Goal: Task Accomplishment & Management: Manage account settings

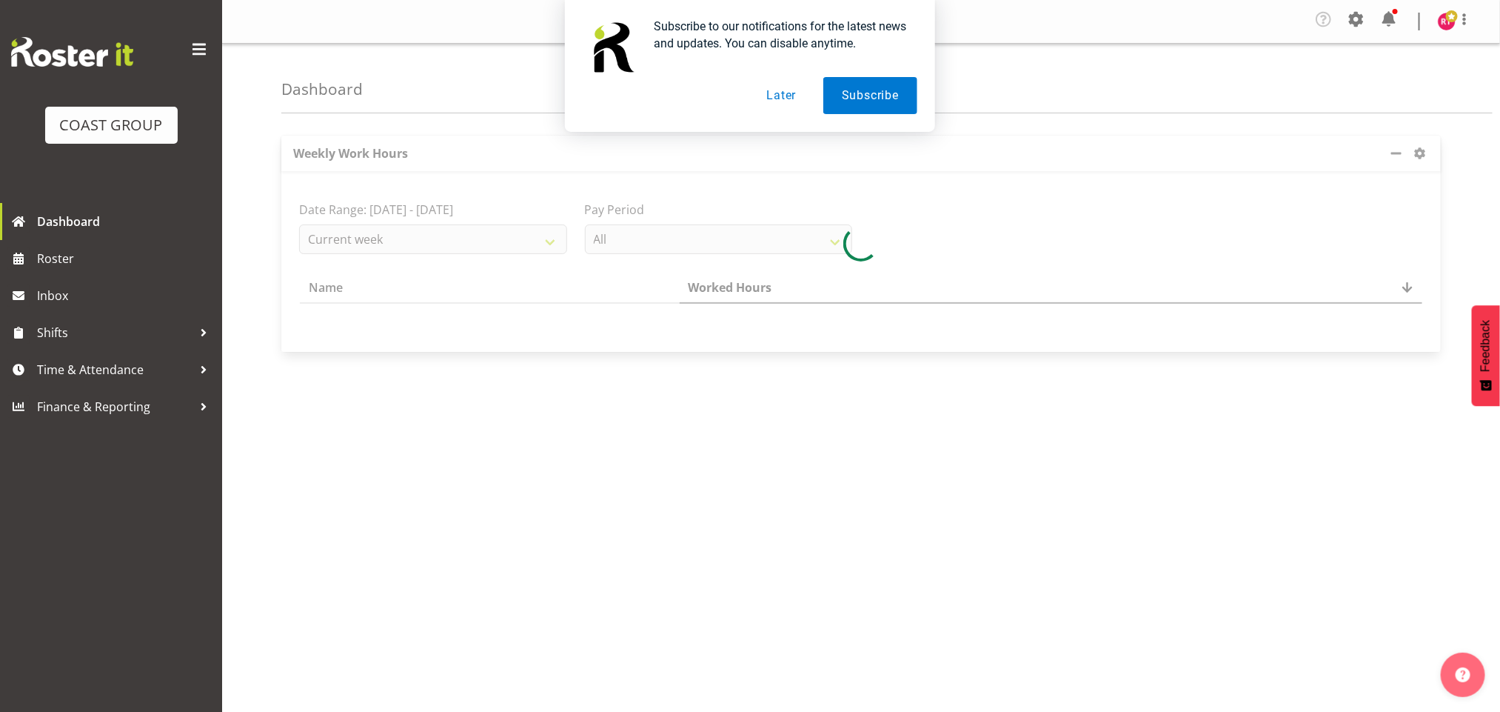
click at [776, 98] on button "Later" at bounding box center [781, 95] width 67 height 37
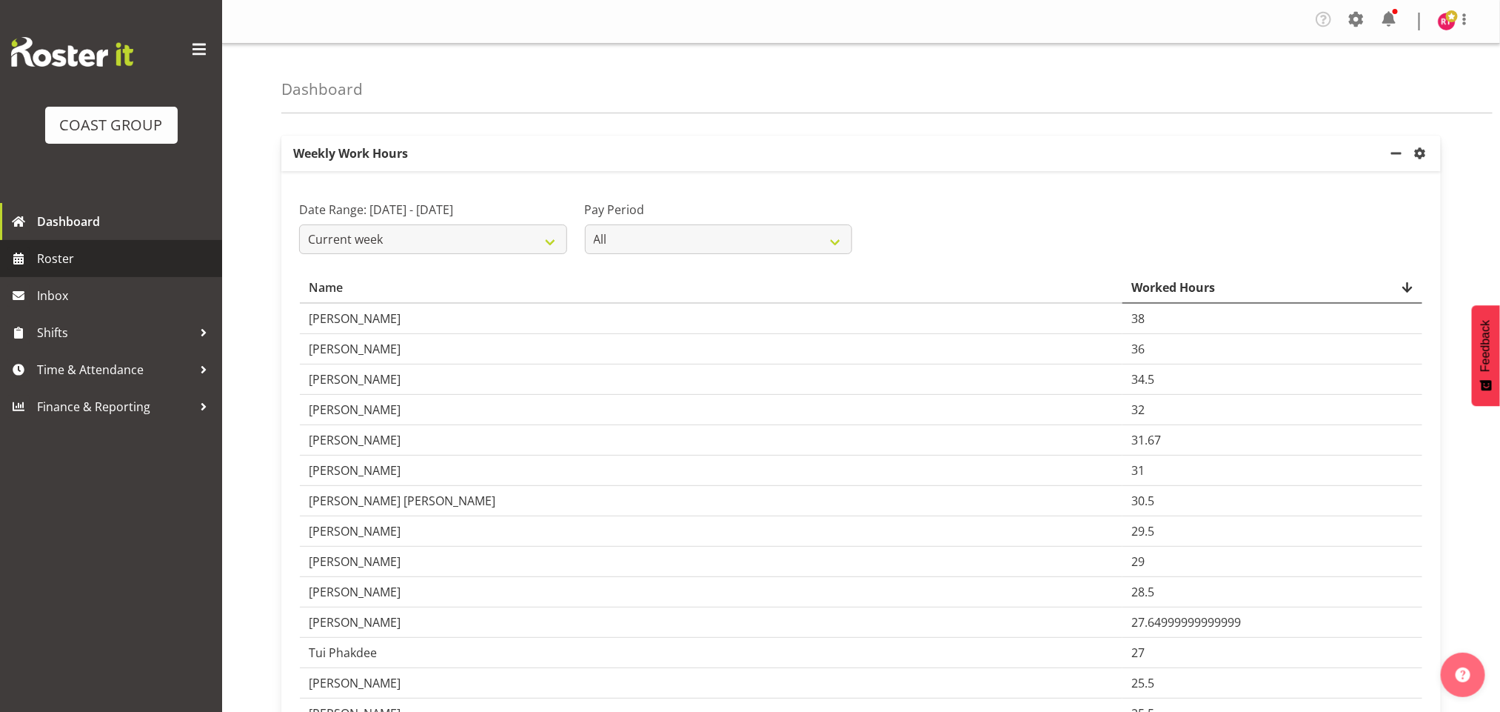
click at [81, 254] on span "Roster" at bounding box center [126, 258] width 178 height 22
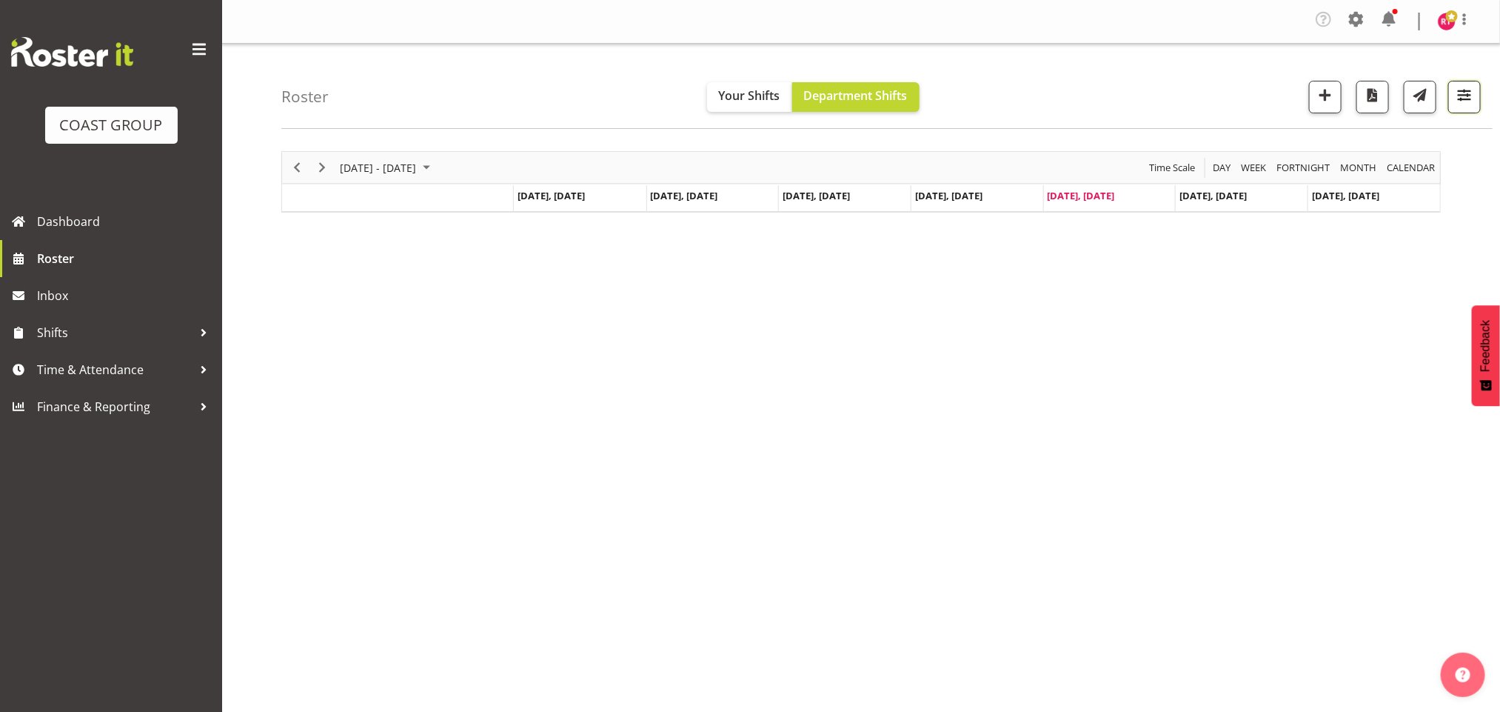
click at [1457, 104] on span "button" at bounding box center [1464, 94] width 19 height 19
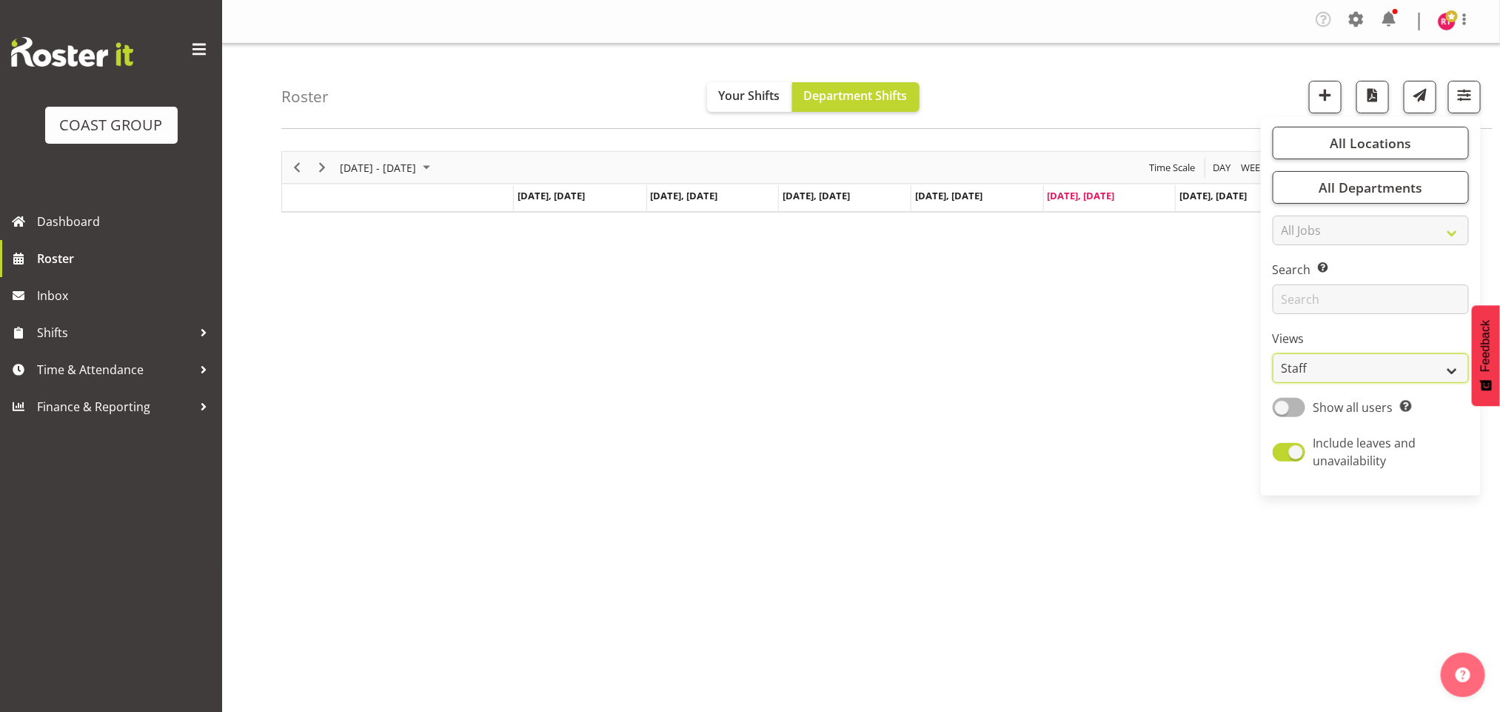
click at [1330, 355] on select "Staff Role Shift - Horizontal Shift - Vertical Staff - Location" at bounding box center [1371, 368] width 196 height 30
select select "shift"
click at [1273, 353] on select "Staff Role Shift - Horizontal Shift - Vertical Staff - Location" at bounding box center [1371, 368] width 196 height 30
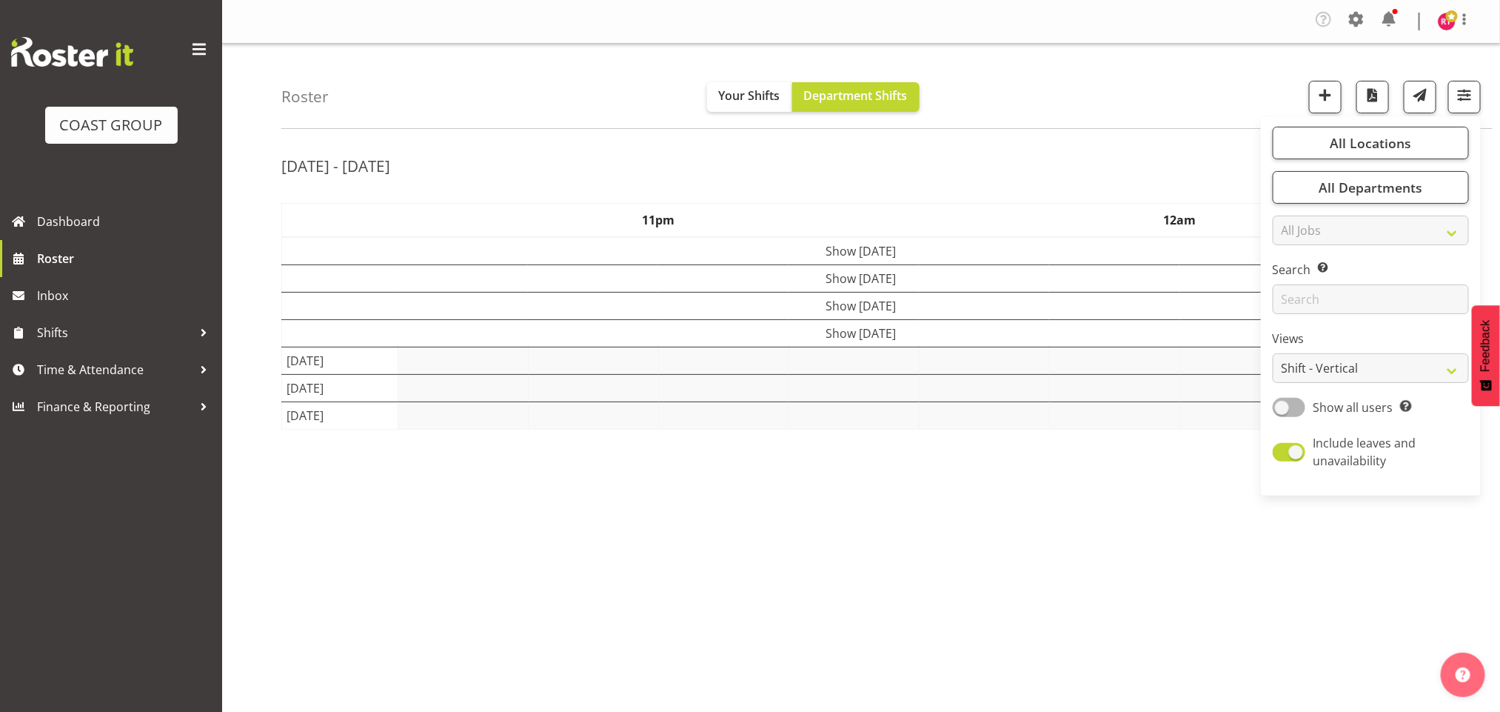
click at [1098, 87] on div "Roster Your Shifts Department Shifts All Locations Clear CARLTON EVENTS [PERSON…" at bounding box center [886, 86] width 1211 height 85
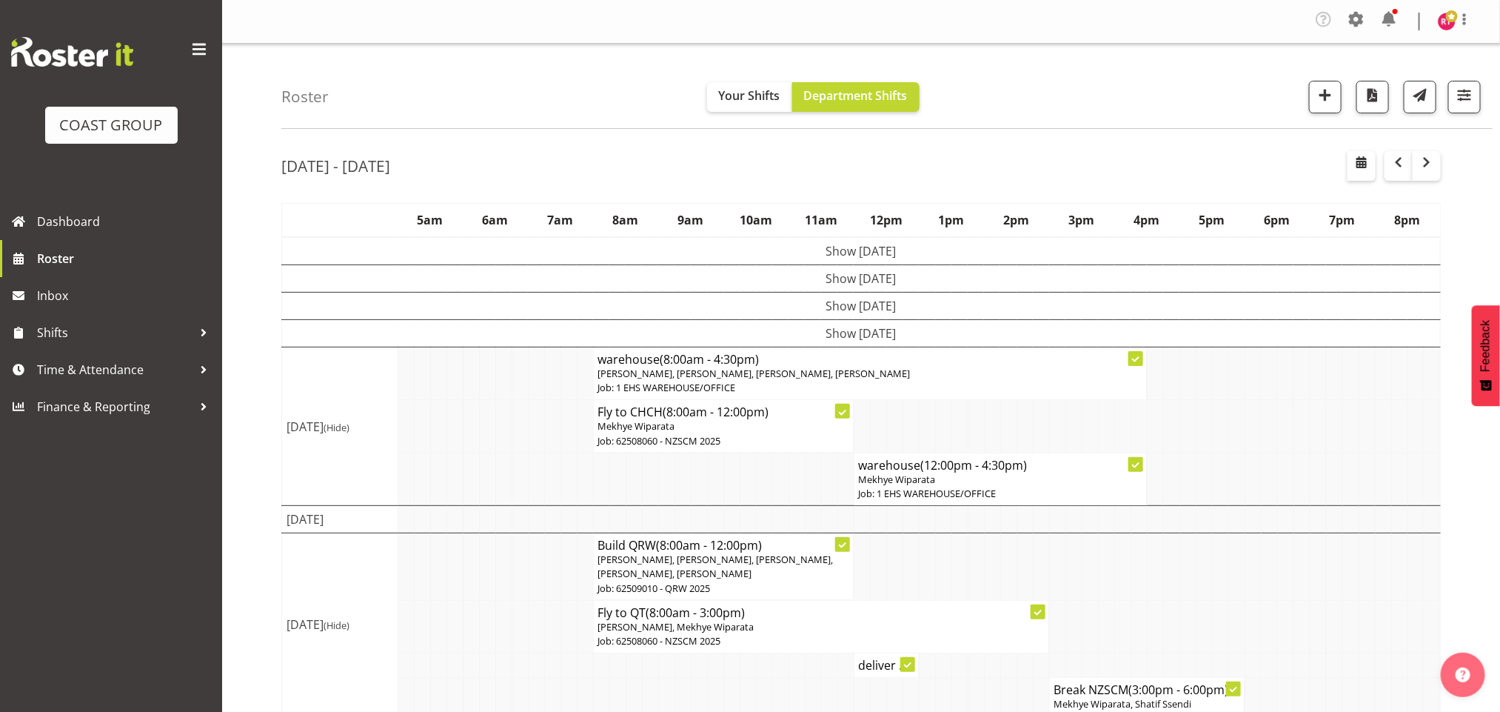
click at [967, 340] on td "Show [DATE]" at bounding box center [861, 333] width 1159 height 27
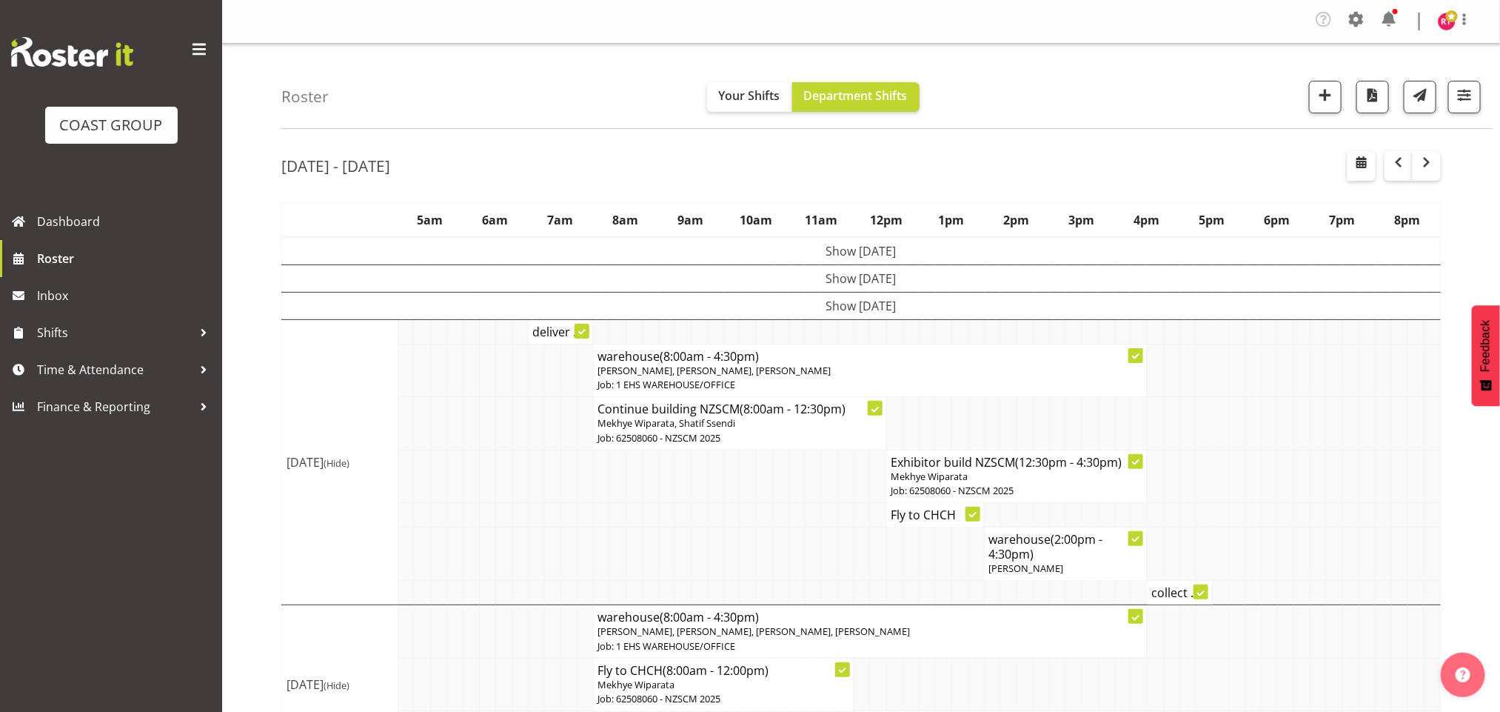
click at [957, 309] on td "Show [DATE]" at bounding box center [861, 305] width 1159 height 27
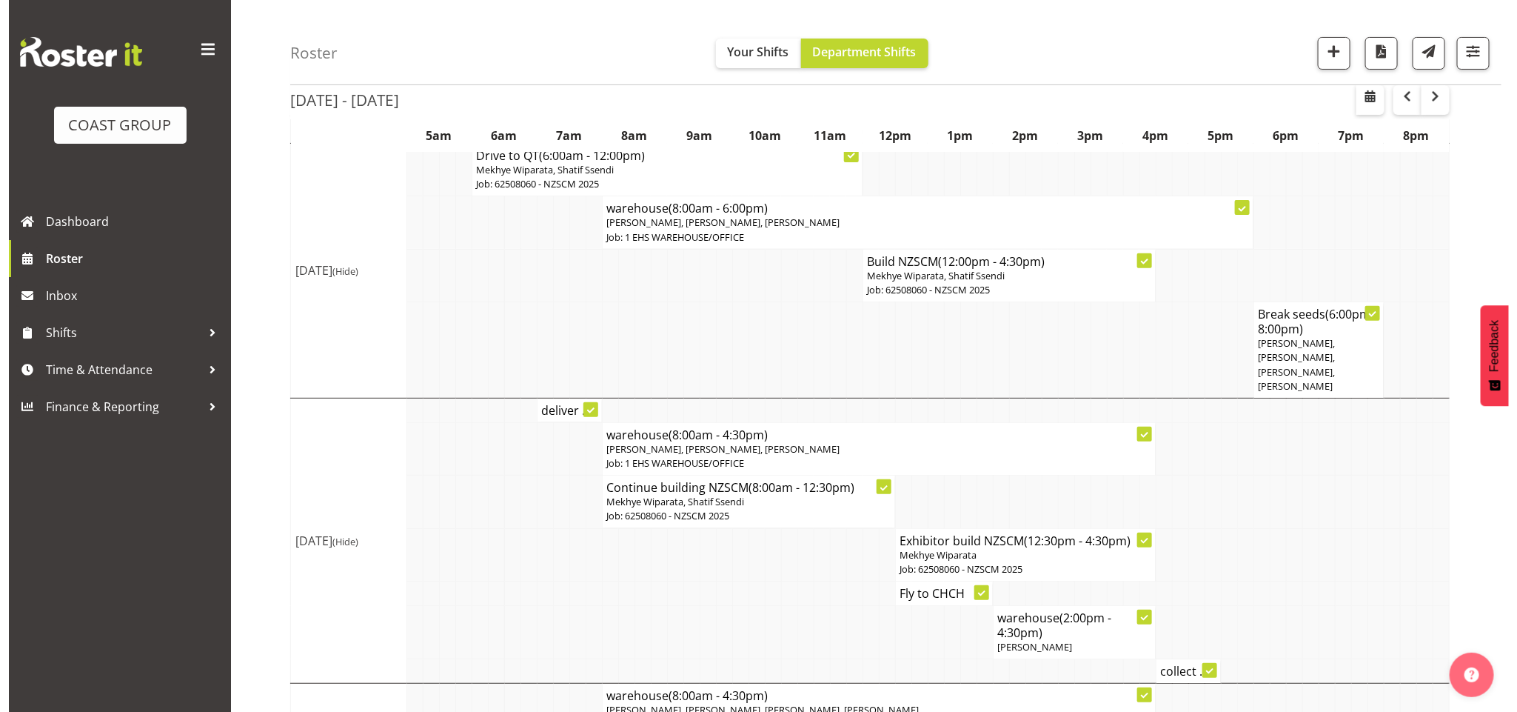
scroll to position [175, 0]
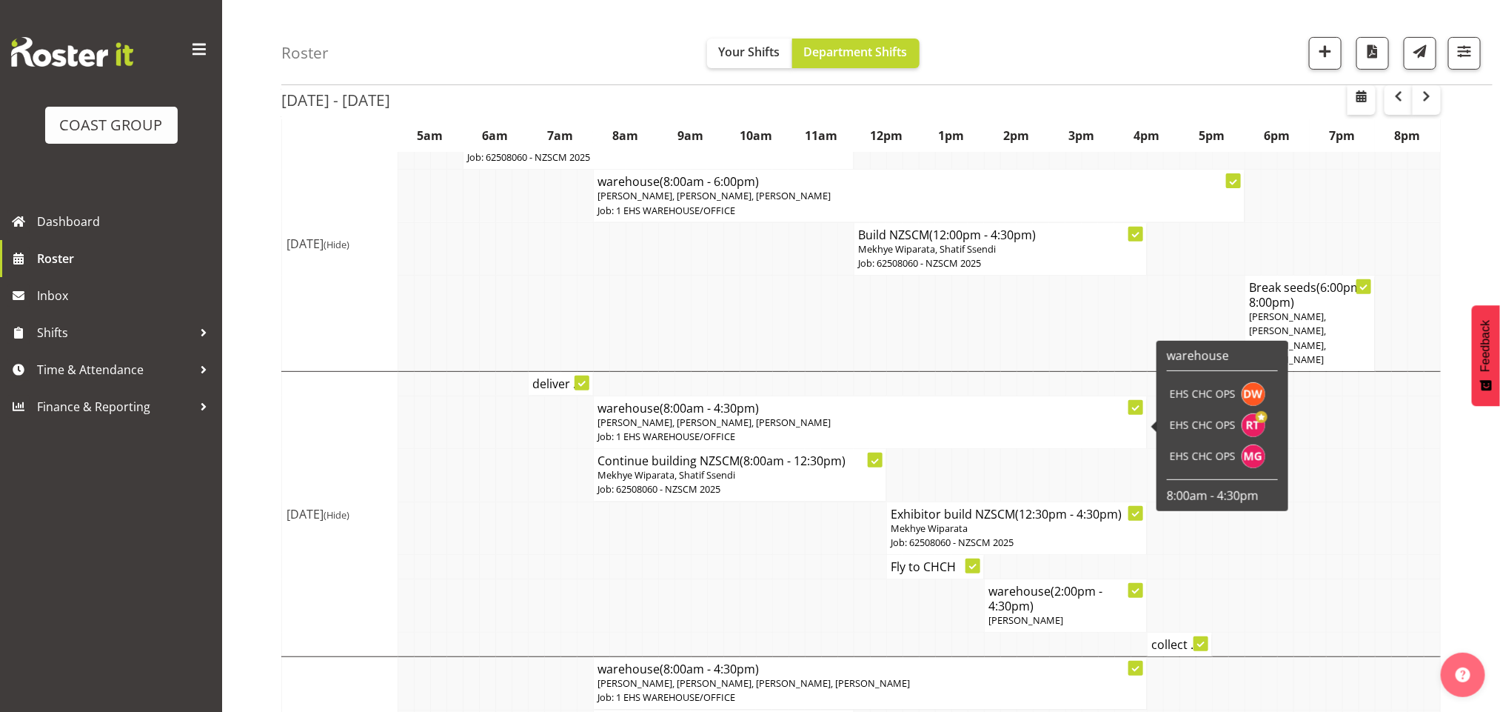
click at [629, 423] on span "[PERSON_NAME], [PERSON_NAME], [PERSON_NAME]" at bounding box center [714, 421] width 233 height 13
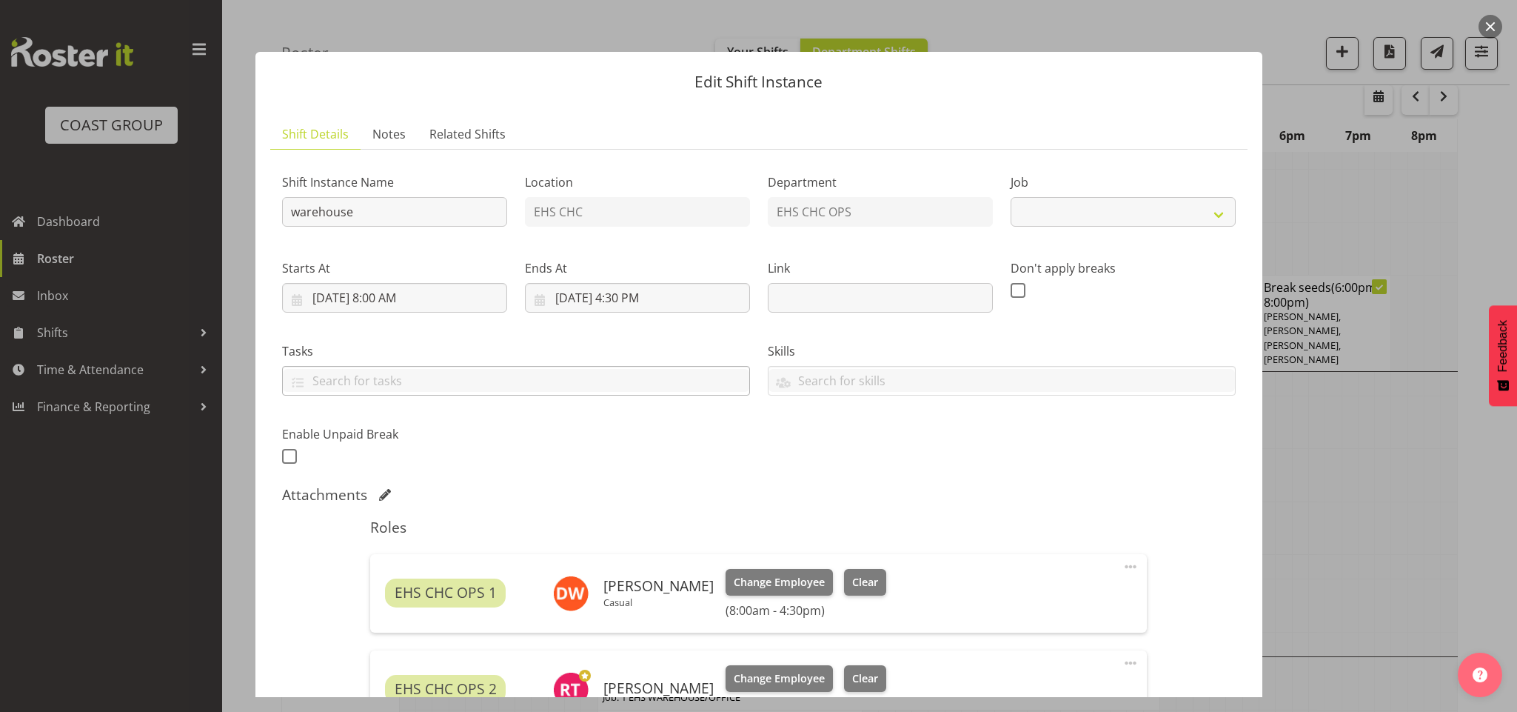
select select "69"
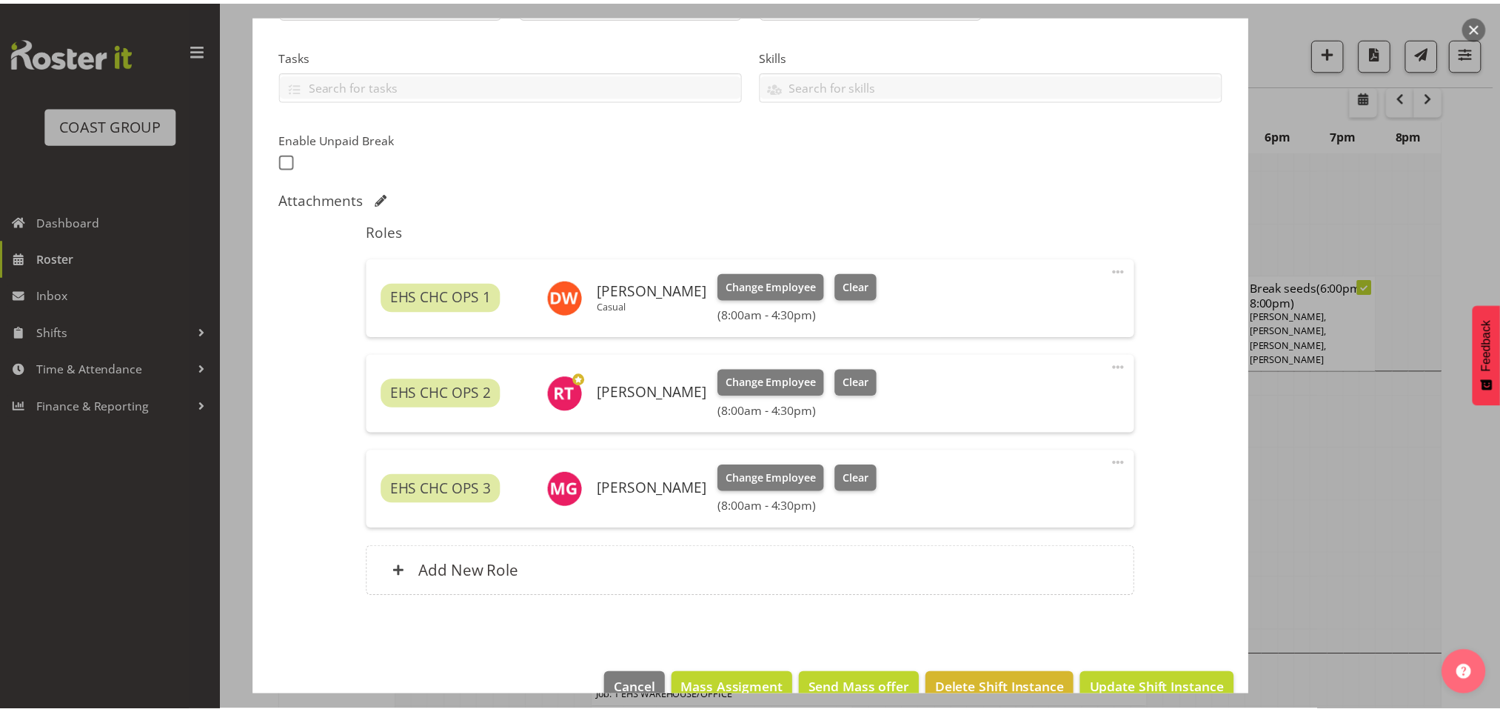
scroll to position [329, 0]
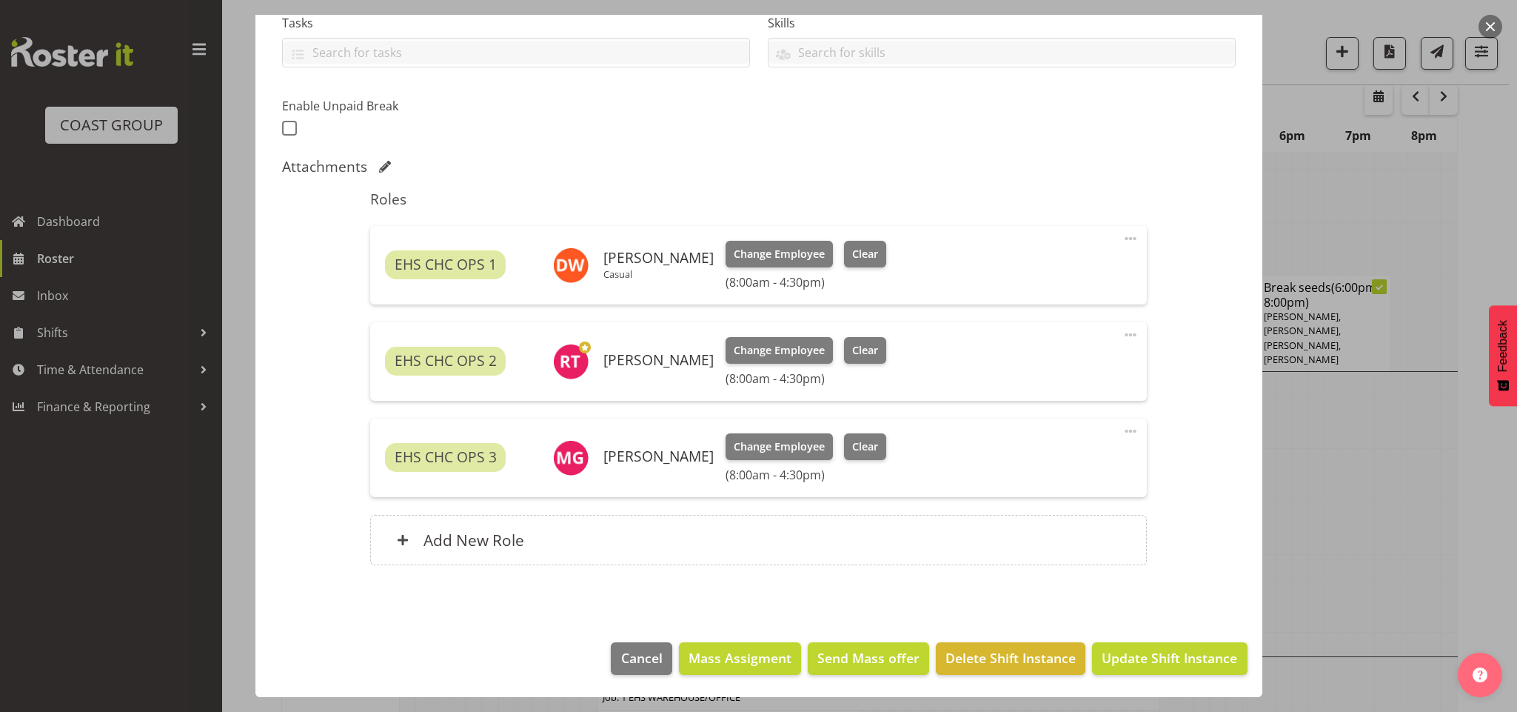
click at [1122, 433] on span at bounding box center [1131, 431] width 18 height 18
click at [1047, 463] on link "Edit" at bounding box center [1068, 466] width 142 height 27
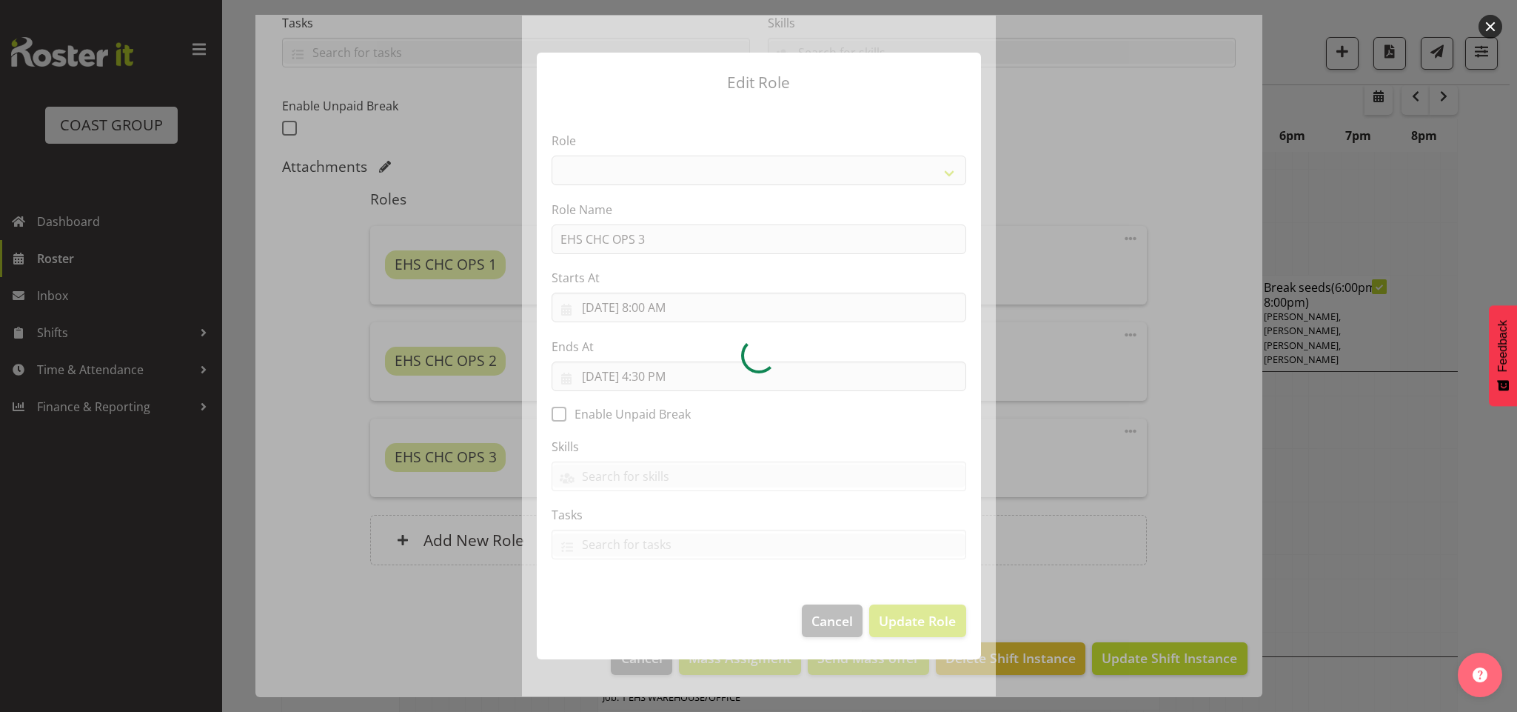
select select "192"
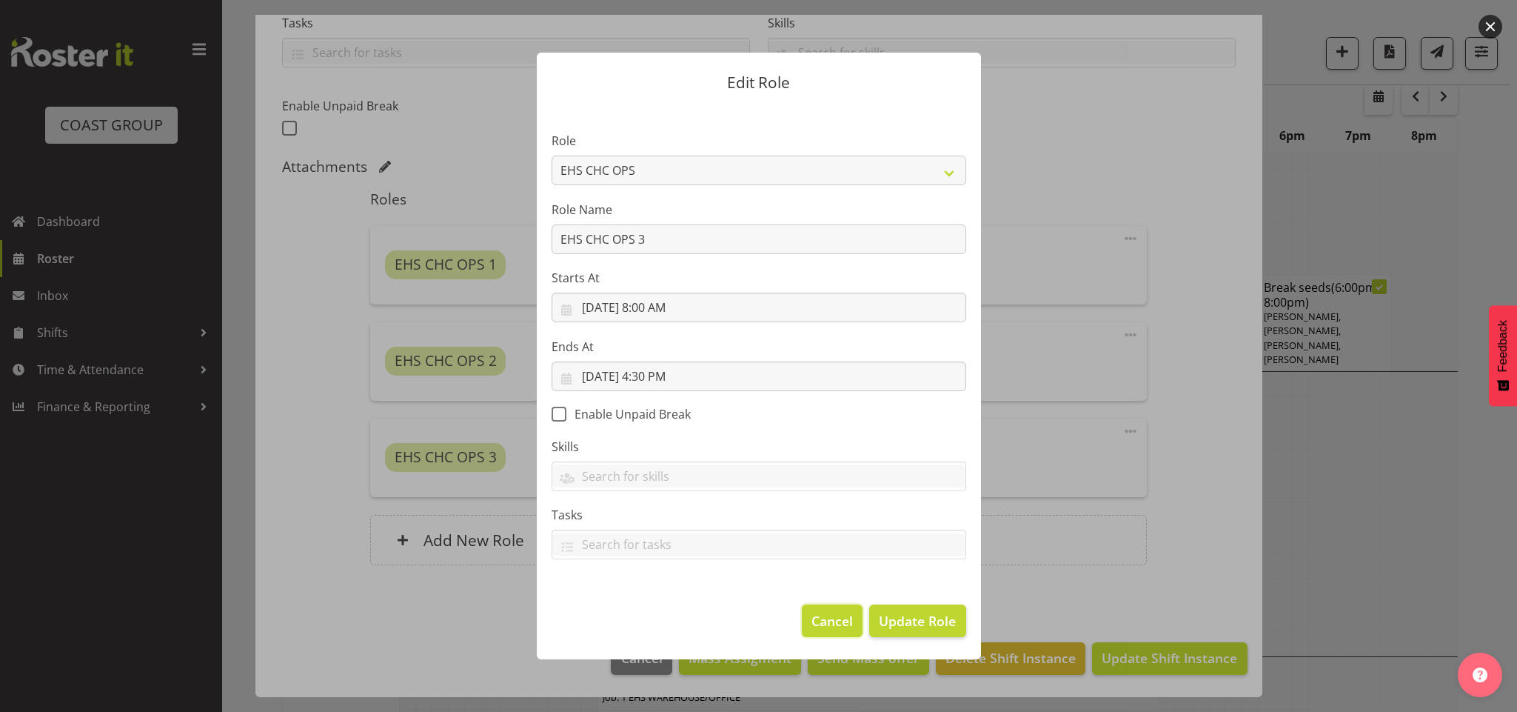
click at [824, 613] on span "Cancel" at bounding box center [831, 620] width 41 height 19
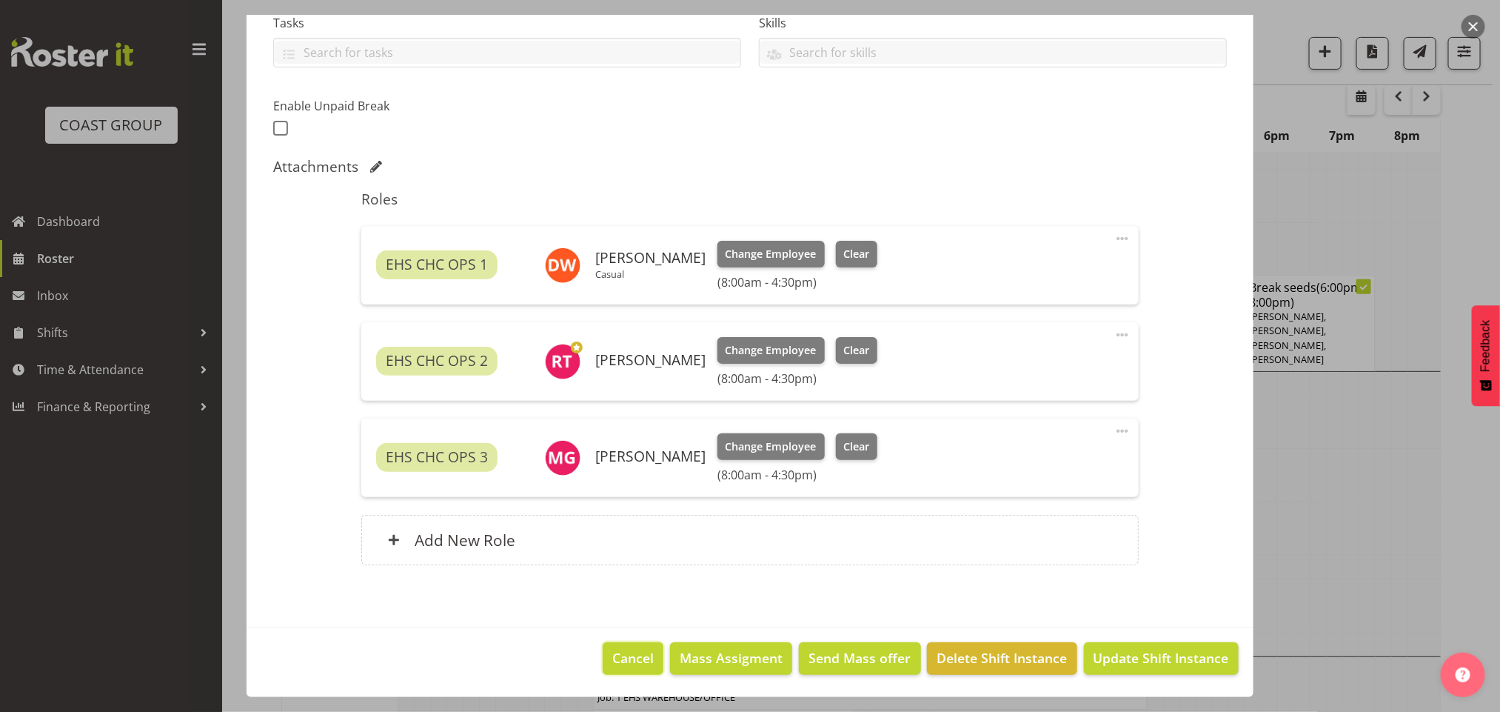
click at [635, 653] on span "Cancel" at bounding box center [632, 657] width 41 height 19
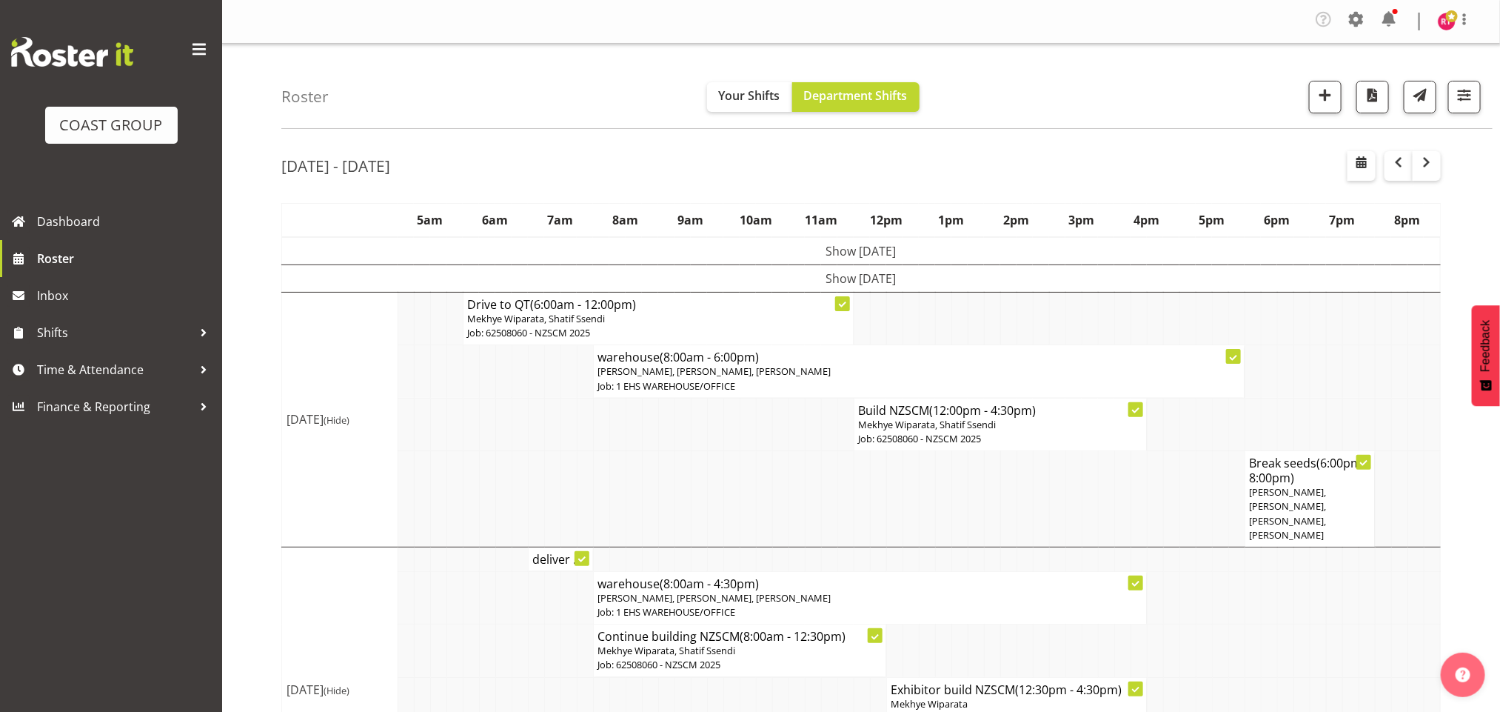
scroll to position [509, 0]
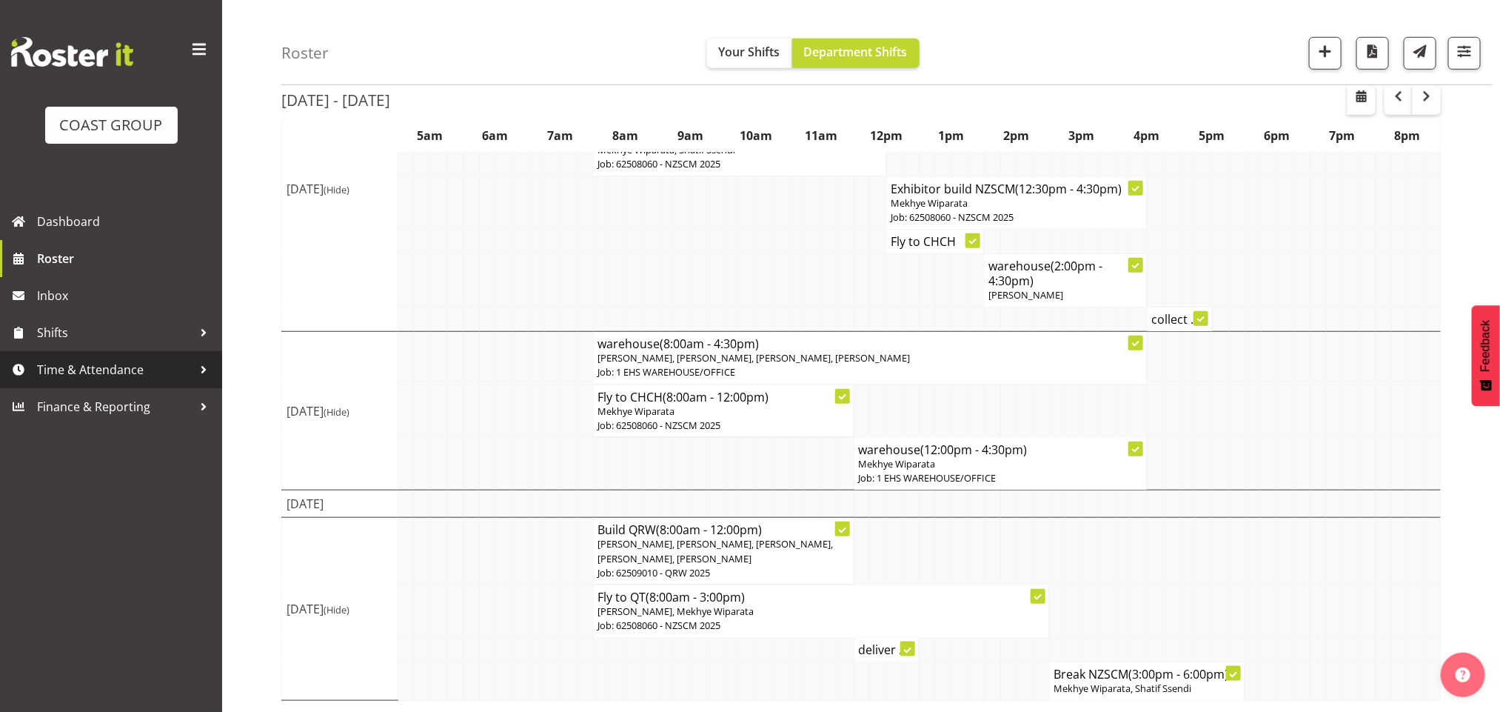
click at [140, 372] on span "Time & Attendance" at bounding box center [114, 369] width 155 height 22
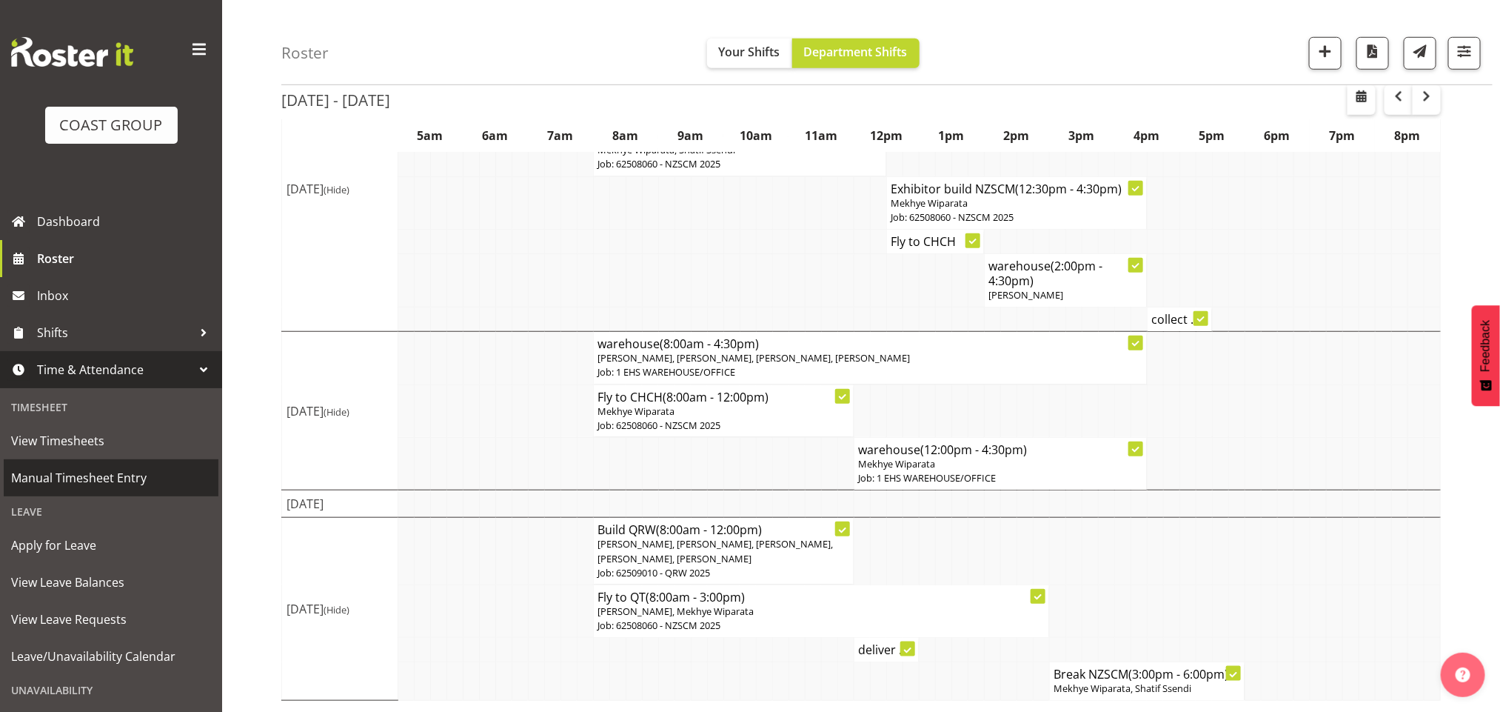
click at [105, 474] on span "Manual Timesheet Entry" at bounding box center [111, 477] width 200 height 22
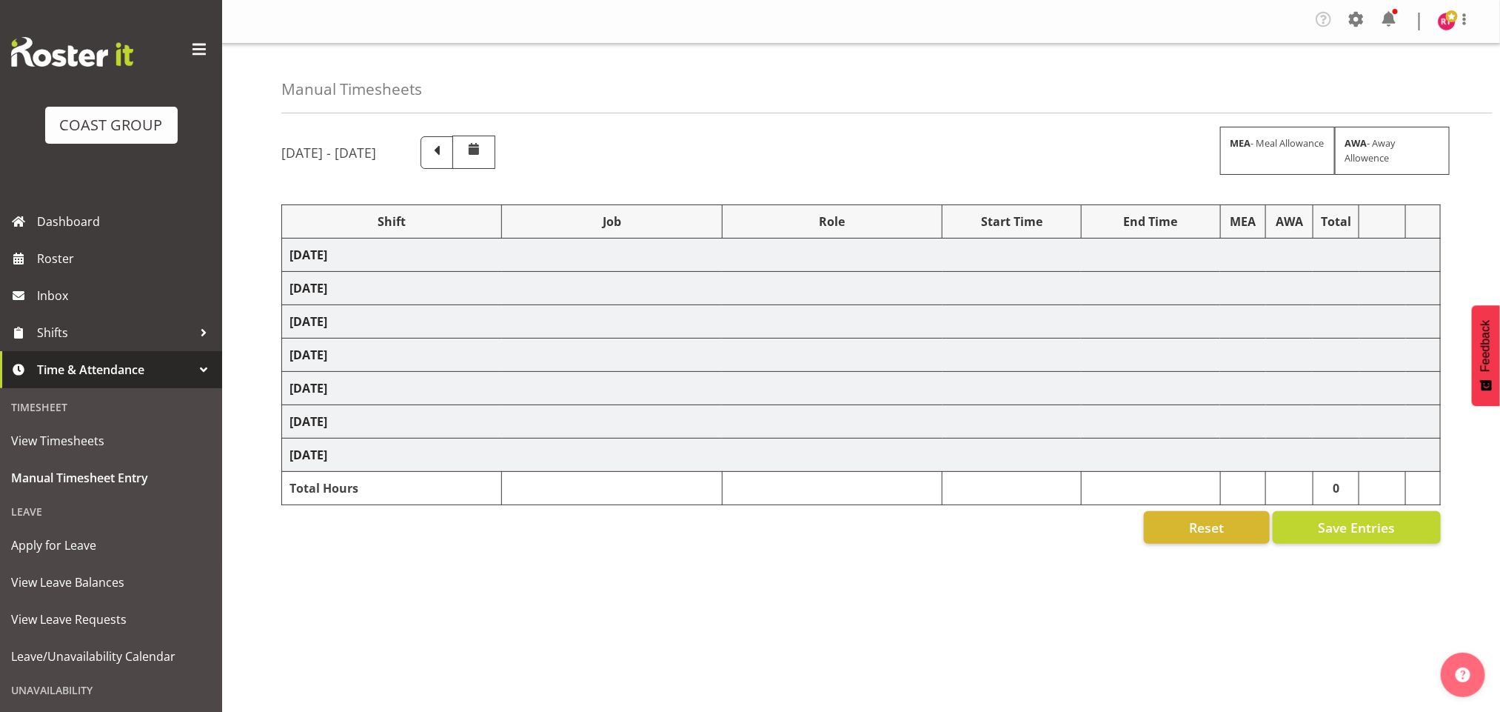
select select "81170"
select select "69"
select select "81173"
select select "9299"
select select "81176"
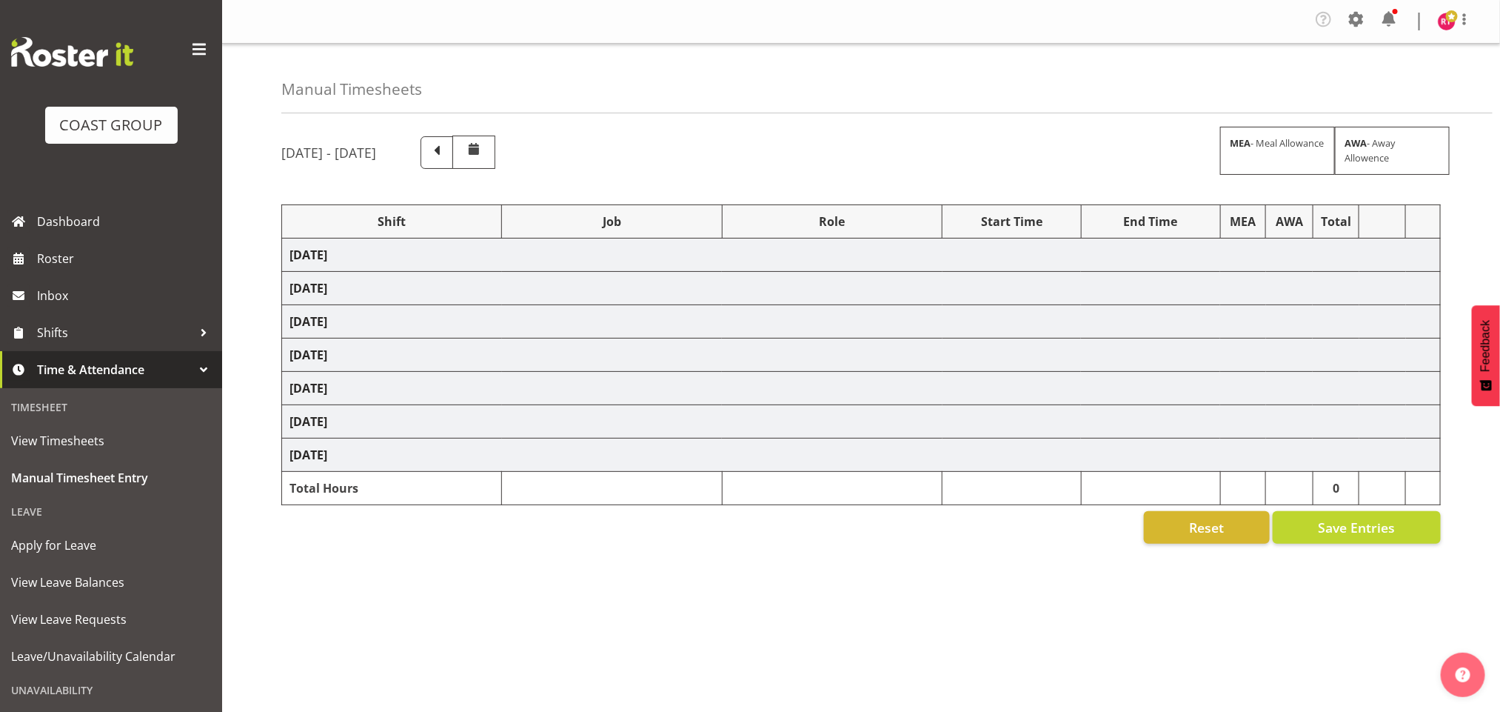
select select "69"
select select "16"
select select "30"
select select "81182"
select select "69"
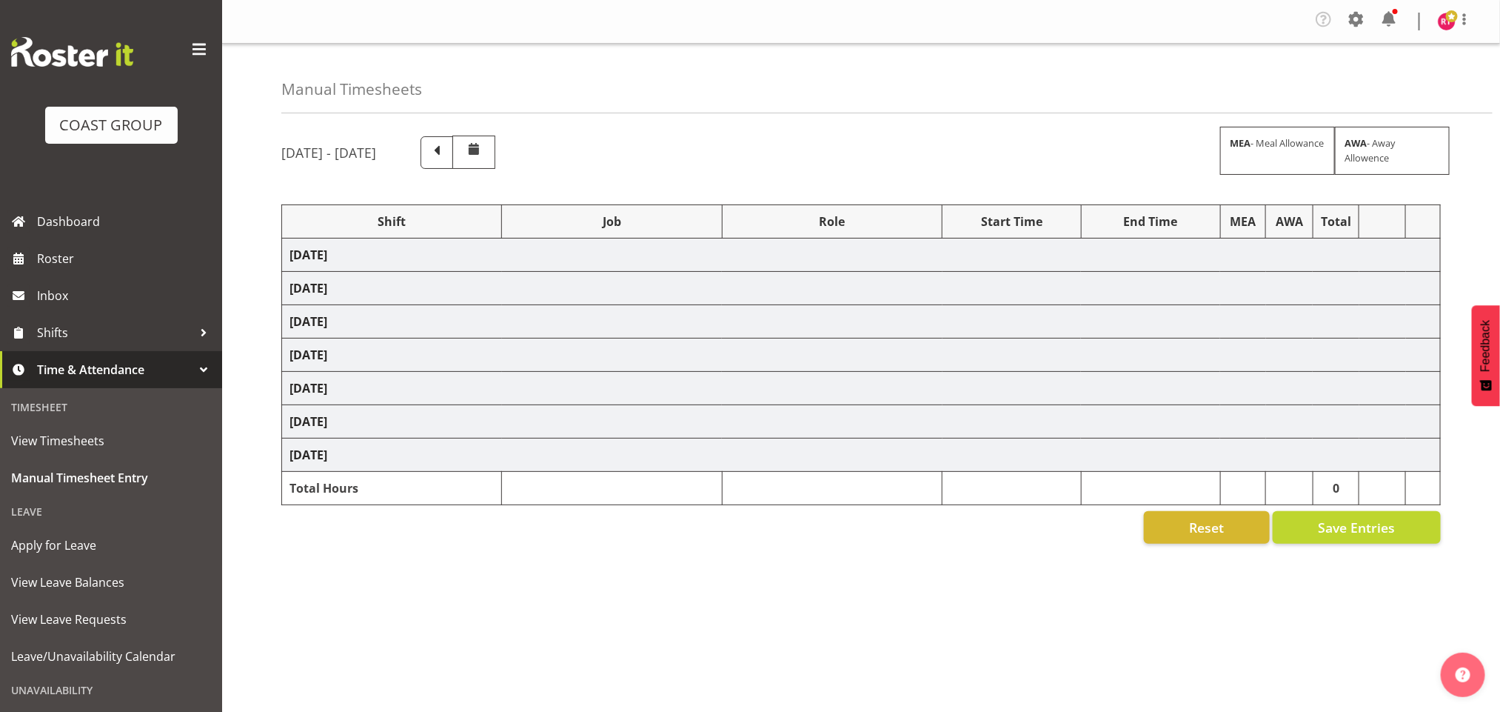
select select "81185"
select select "9062"
select select "81192"
select select "69"
select select "81194"
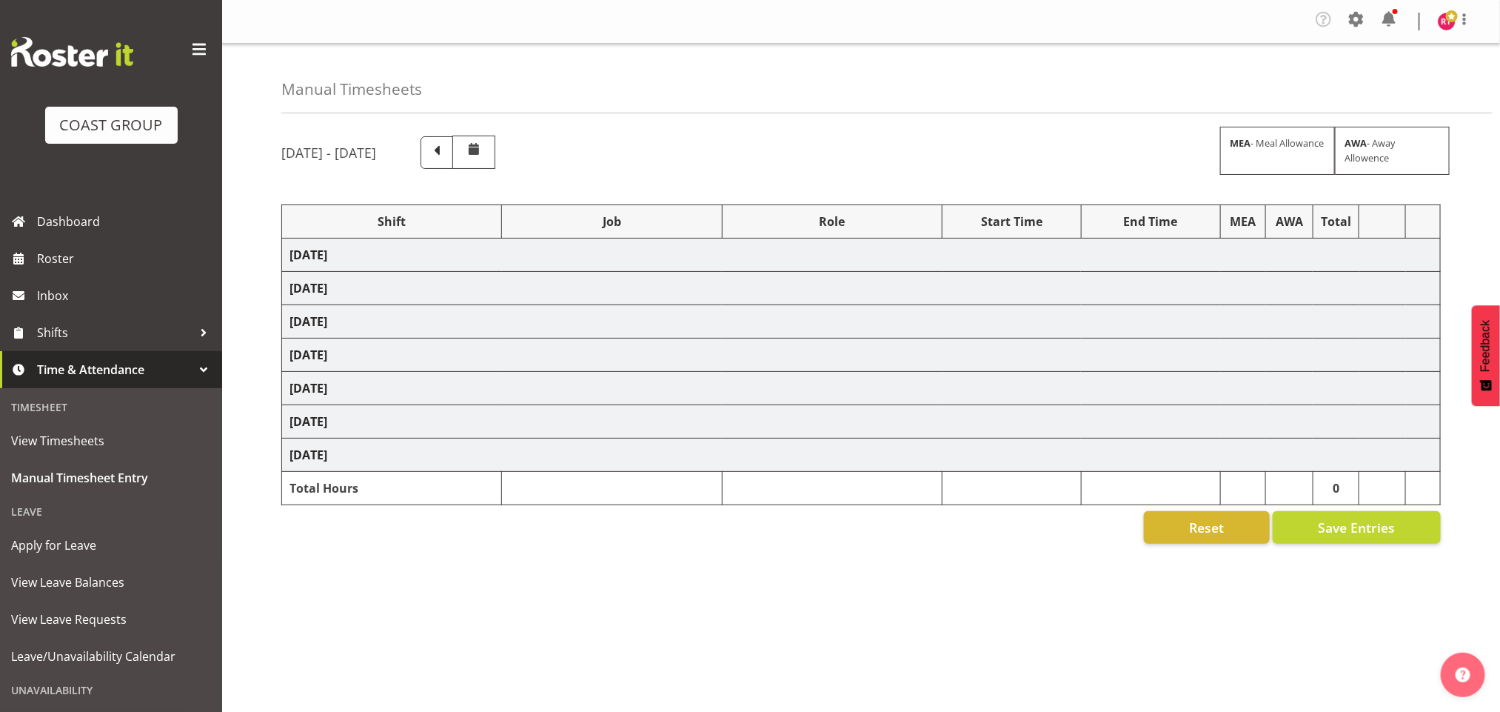
select select "69"
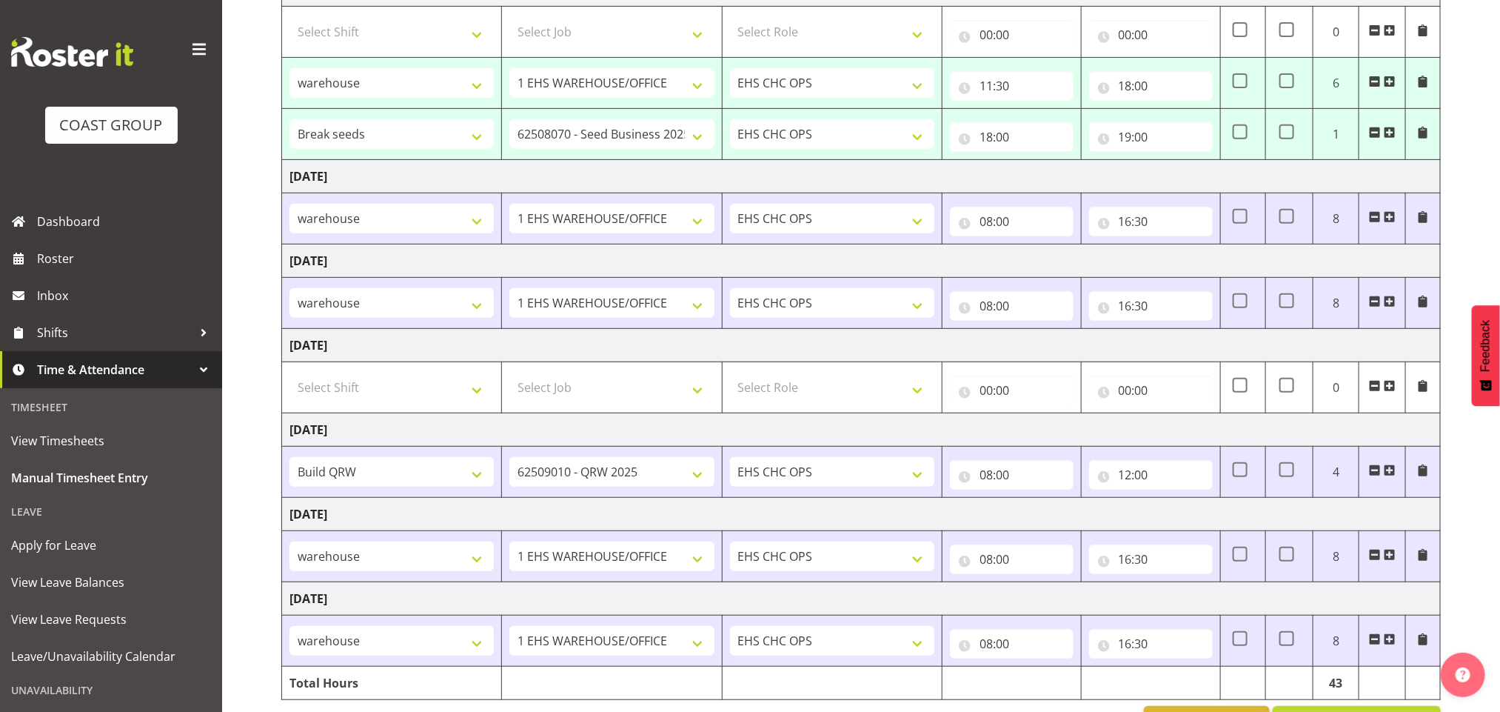
scroll to position [216, 0]
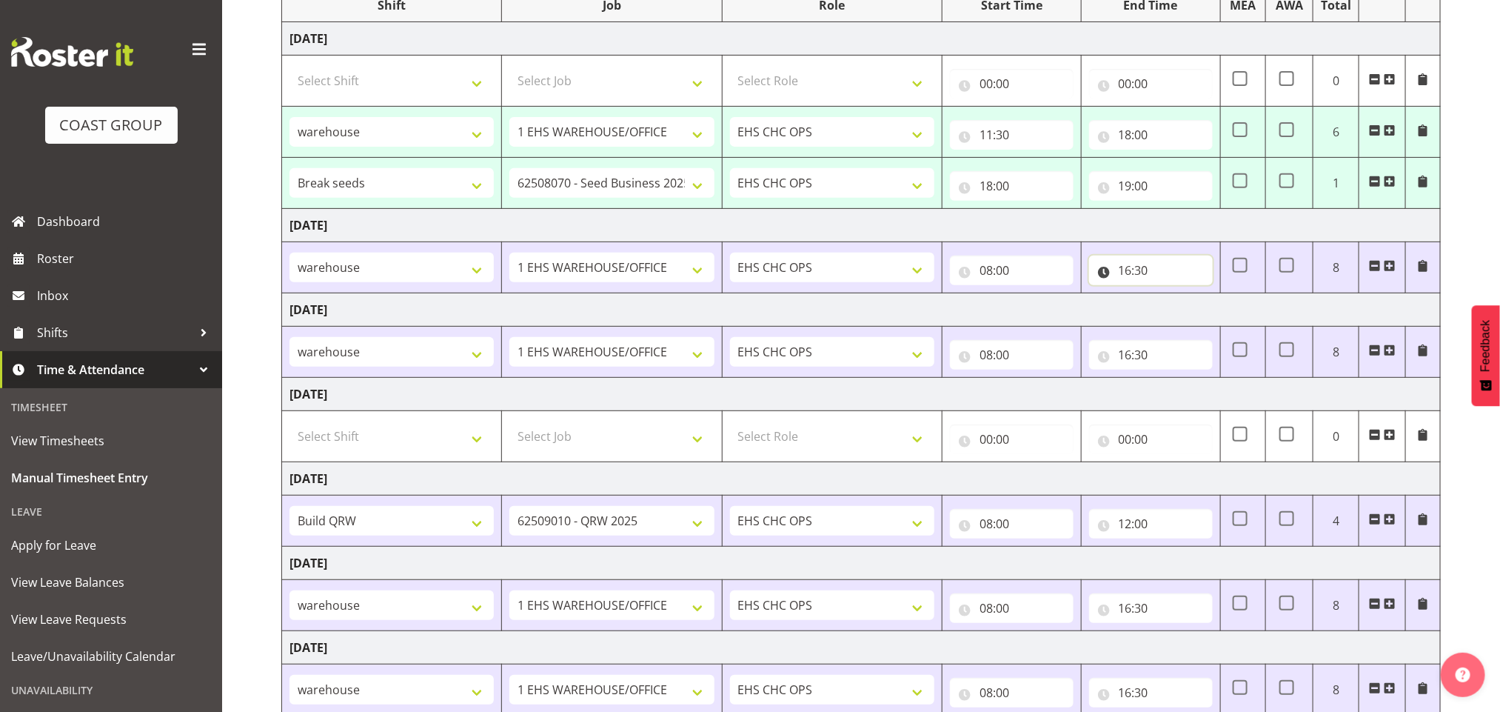
click at [1125, 275] on input "16:30" at bounding box center [1151, 270] width 124 height 30
click at [1186, 318] on select "00 01 02 03 04 05 06 07 08 09 10 11 12 13 14 15 16 17 18 19 20 21 22 23" at bounding box center [1190, 309] width 33 height 30
select select "15"
click at [1174, 297] on select "00 01 02 03 04 05 06 07 08 09 10 11 12 13 14 15 16 17 18 19 20 21 22 23" at bounding box center [1190, 309] width 33 height 30
type input "15:30"
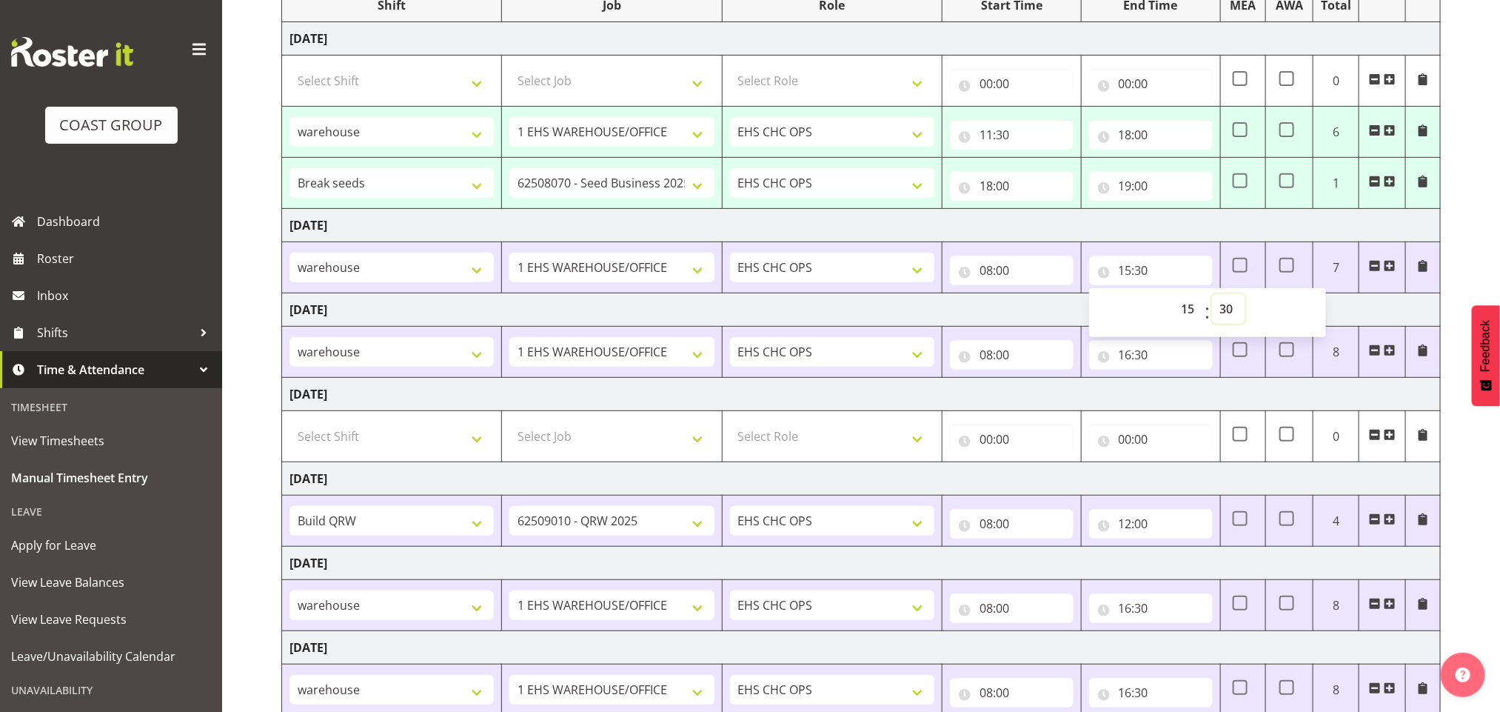
drag, startPoint x: 1233, startPoint y: 309, endPoint x: 1231, endPoint y: 301, distance: 8.3
click at [1233, 309] on select "00 01 02 03 04 05 06 07 08 09 10 11 12 13 14 15 16 17 18 19 20 21 22 23 24 25 2…" at bounding box center [1228, 309] width 33 height 30
select select "0"
click at [1212, 297] on select "00 01 02 03 04 05 06 07 08 09 10 11 12 13 14 15 16 17 18 19 20 21 22 23 24 25 2…" at bounding box center [1228, 309] width 33 height 30
type input "15:00"
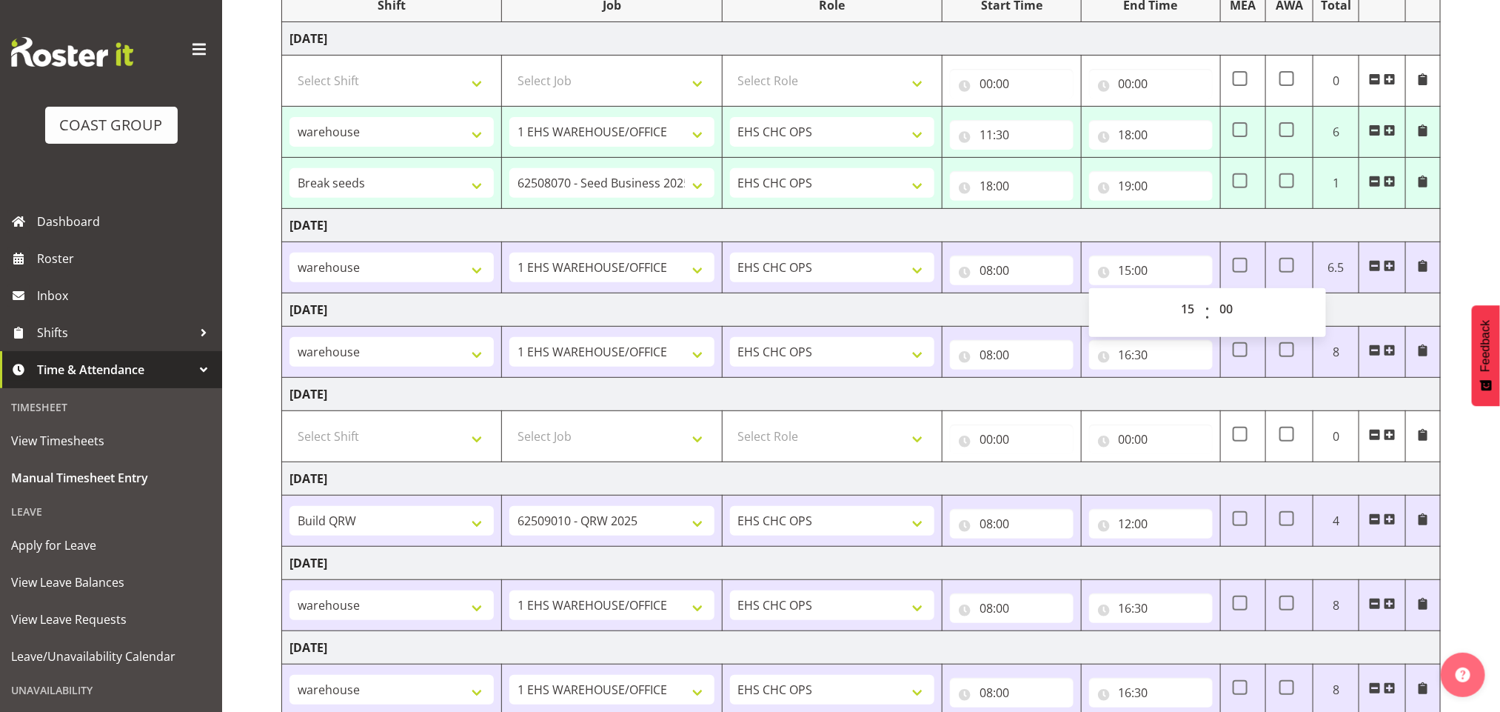
click at [1088, 230] on td "Thursday 28th August 2025" at bounding box center [861, 225] width 1159 height 33
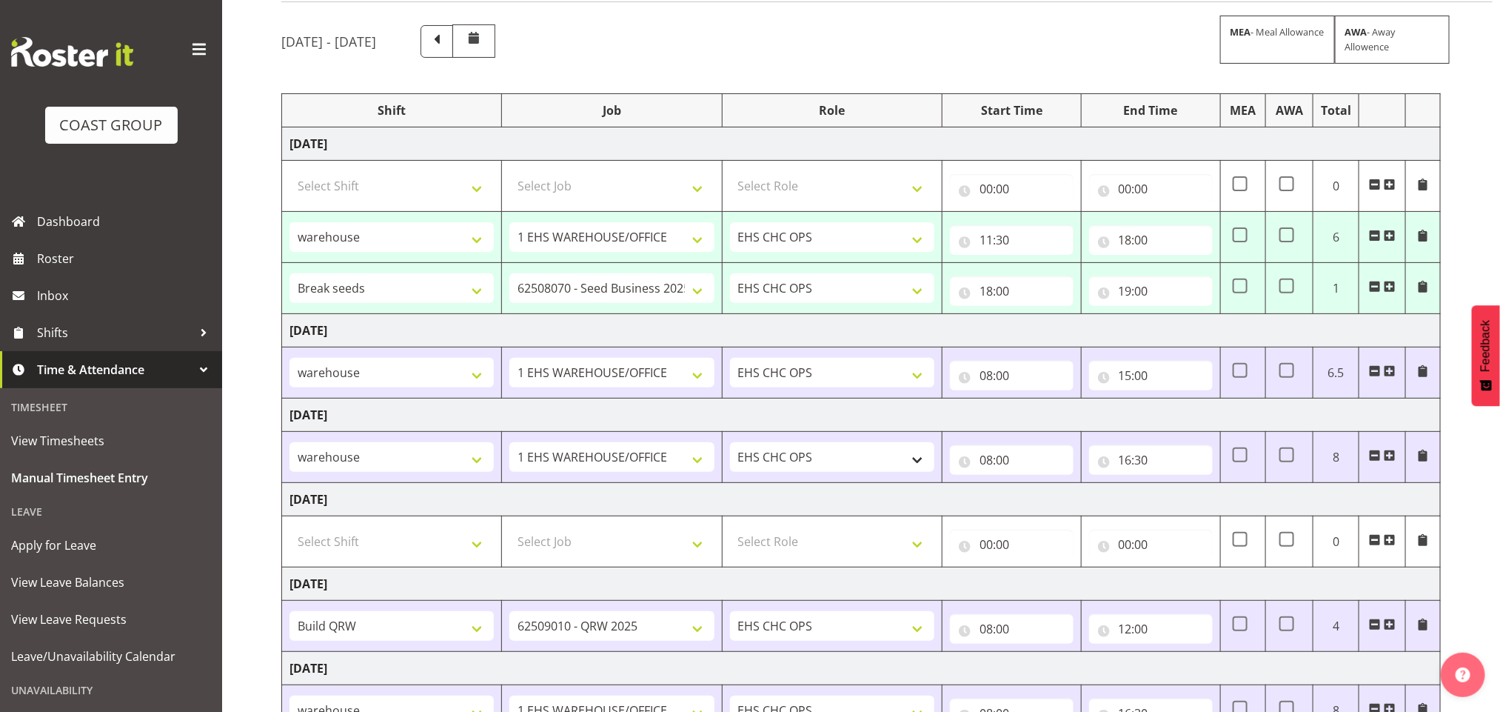
scroll to position [327, 0]
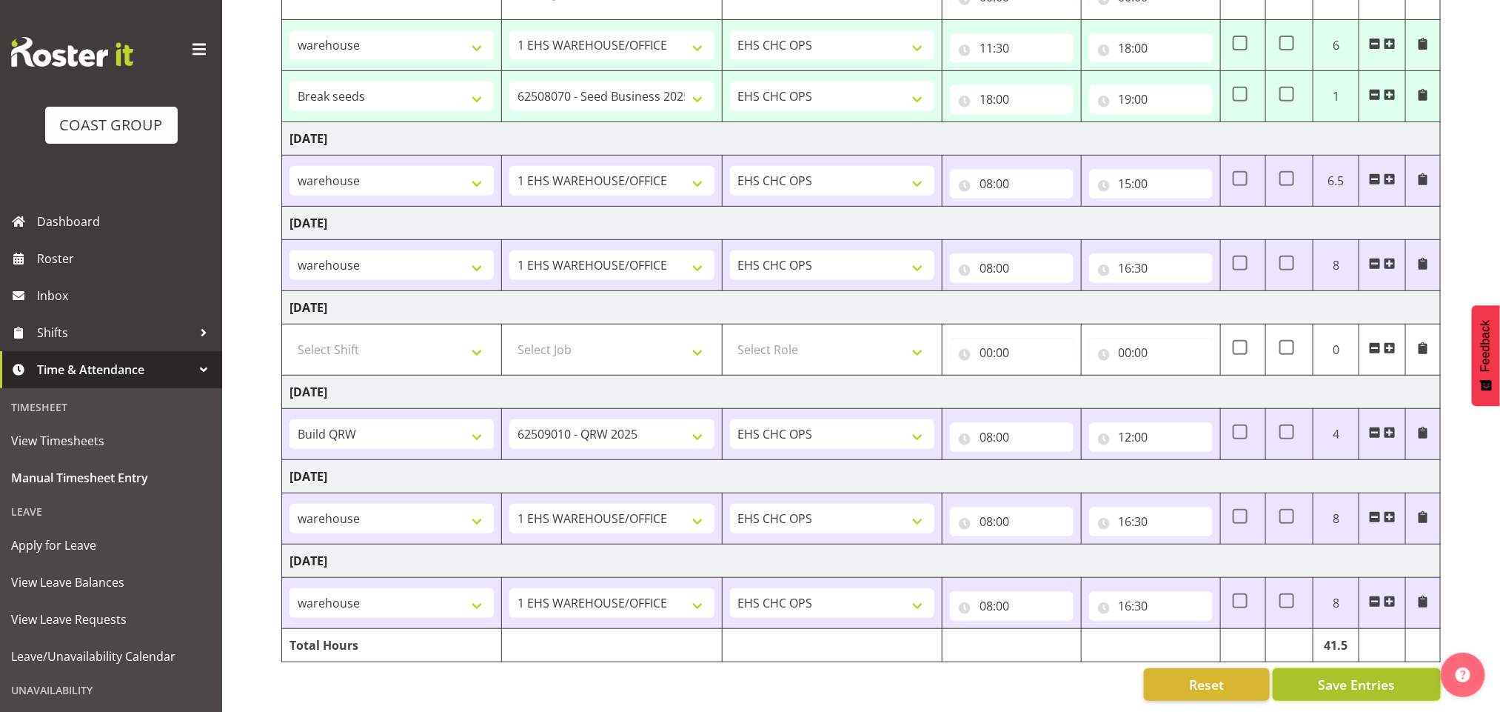
click at [1345, 674] on span "Save Entries" at bounding box center [1356, 683] width 77 height 19
select select "81170"
select select "69"
type input "11:30"
type input "18:00"
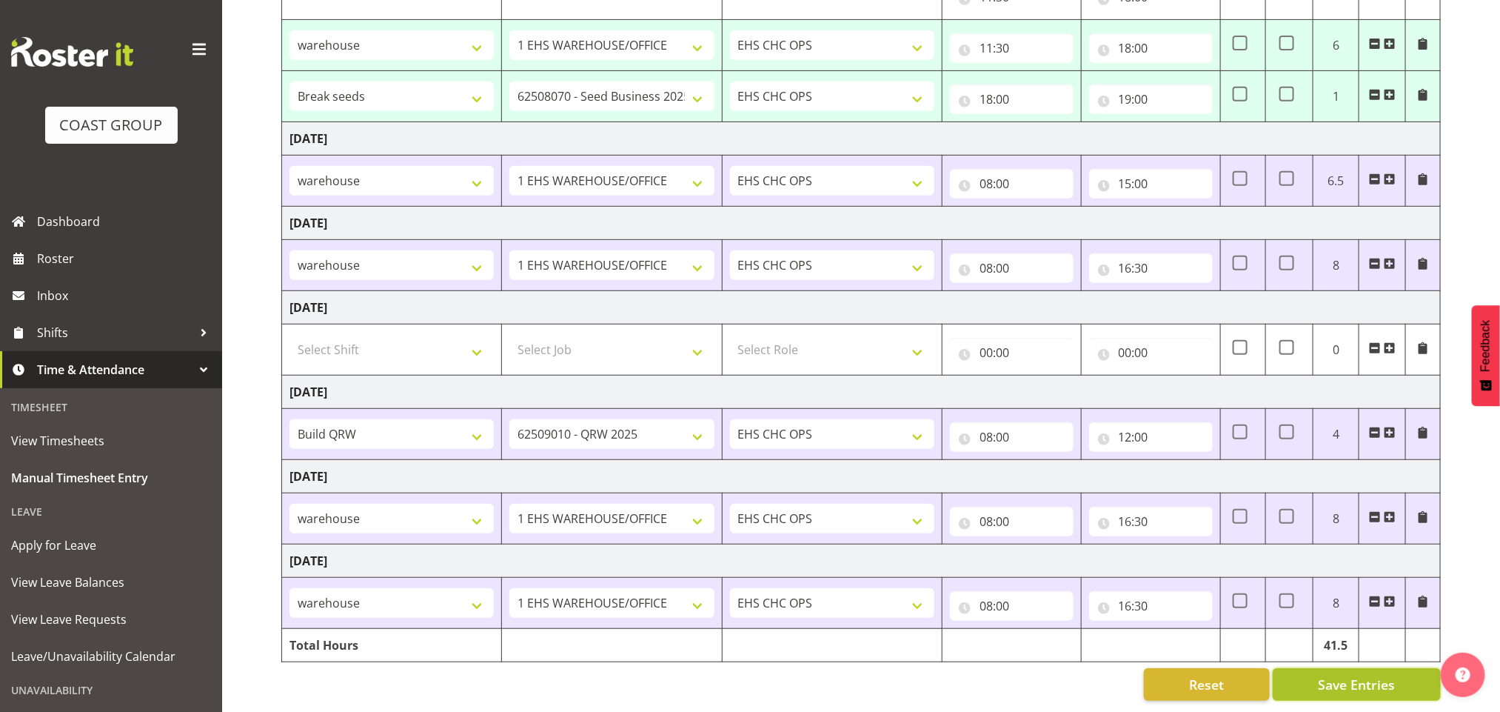
select select "81173"
select select "9299"
type input "18:00"
type input "19:00"
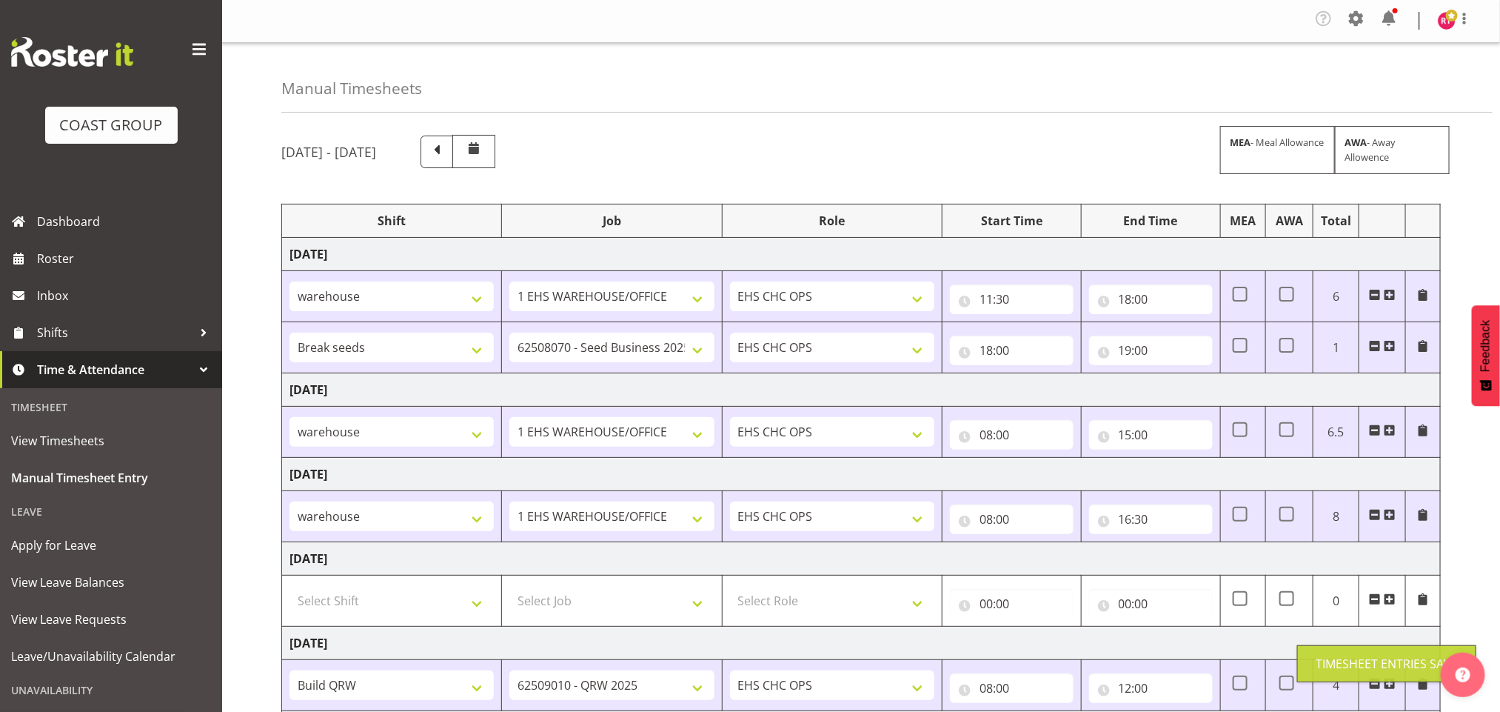
scroll to position [0, 0]
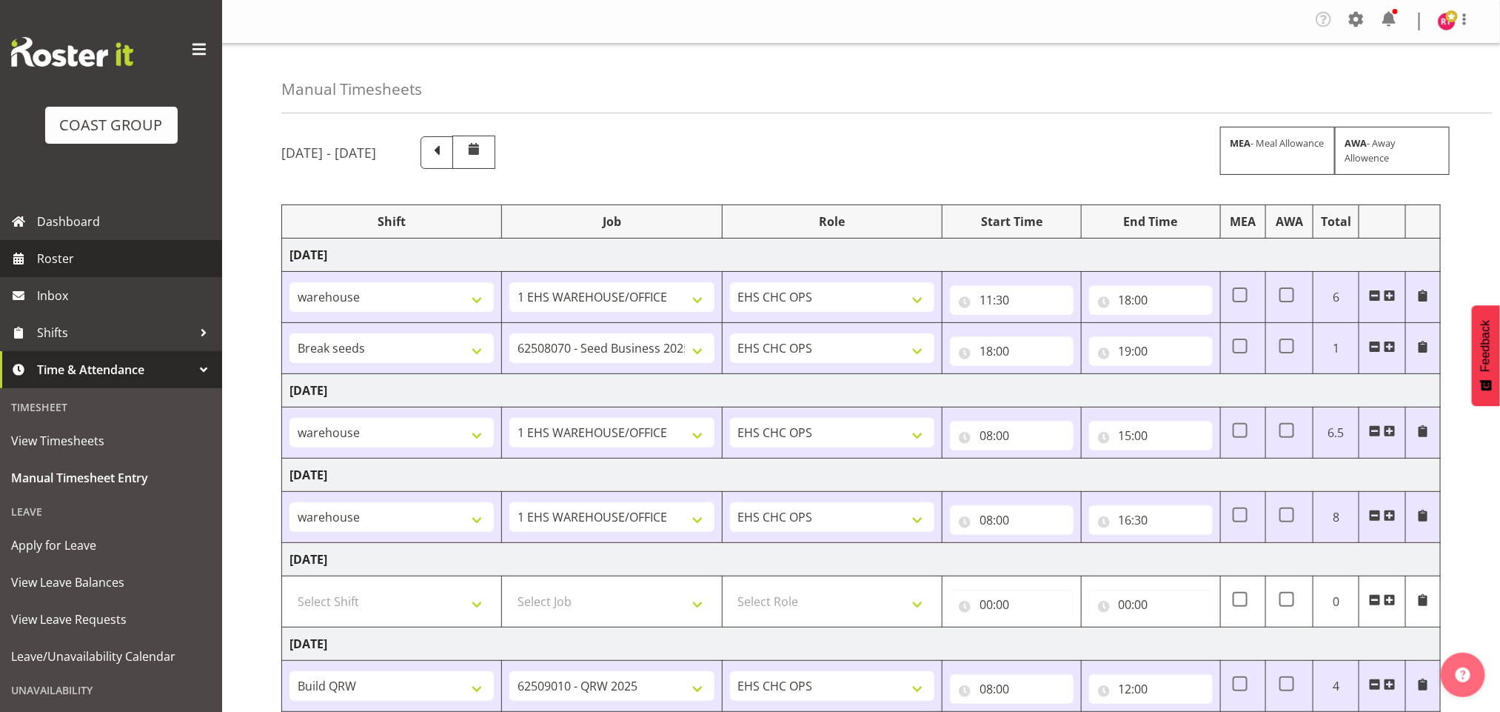
click at [76, 258] on span "Roster" at bounding box center [126, 258] width 178 height 22
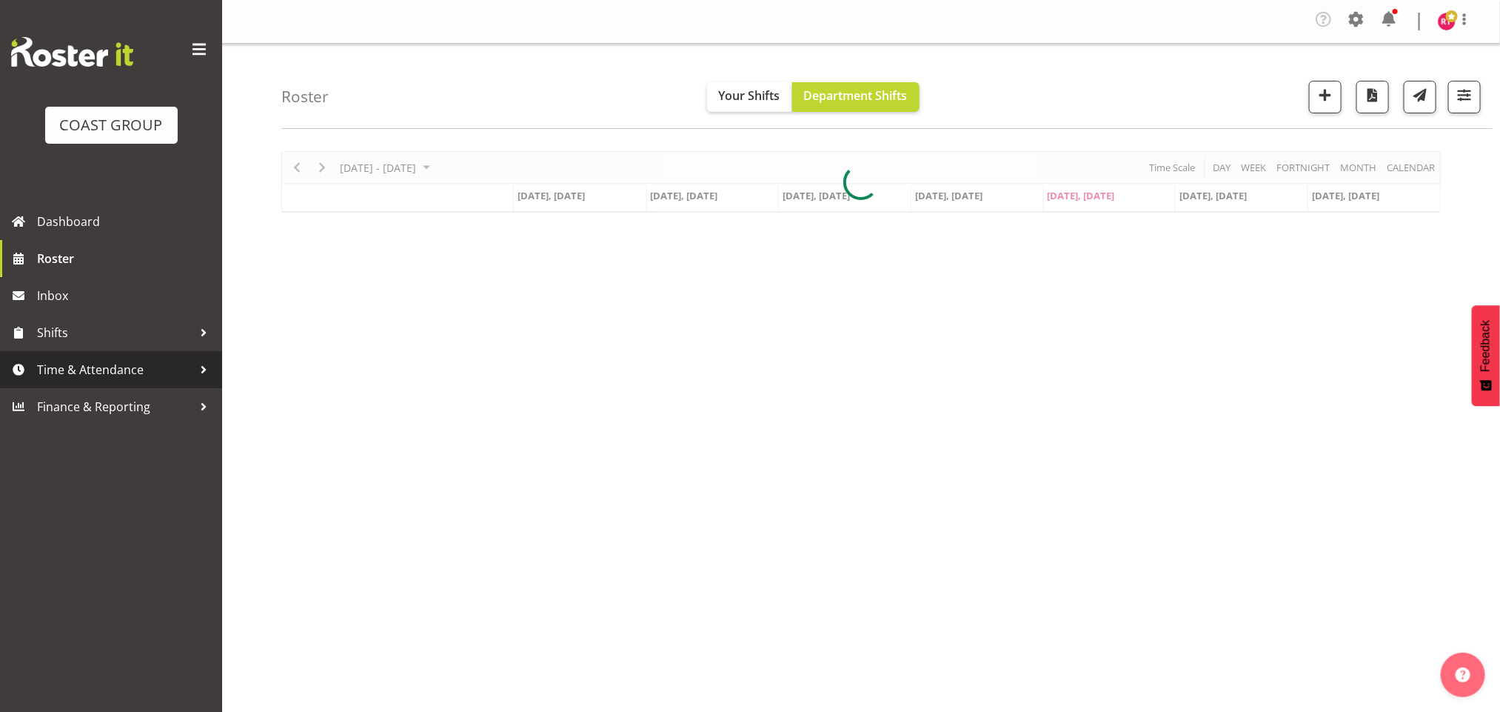
click at [89, 363] on span "Time & Attendance" at bounding box center [114, 369] width 155 height 22
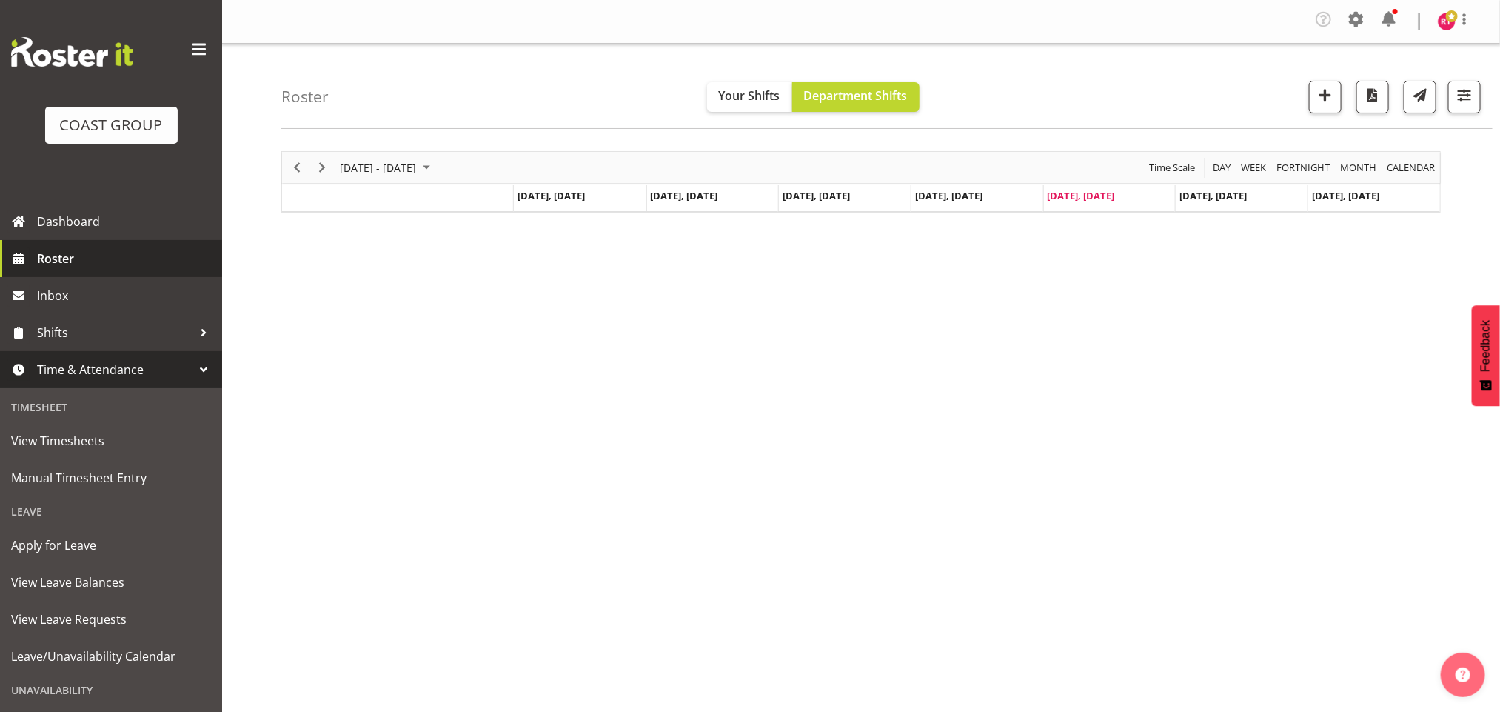
click at [80, 261] on span "Roster" at bounding box center [126, 258] width 178 height 22
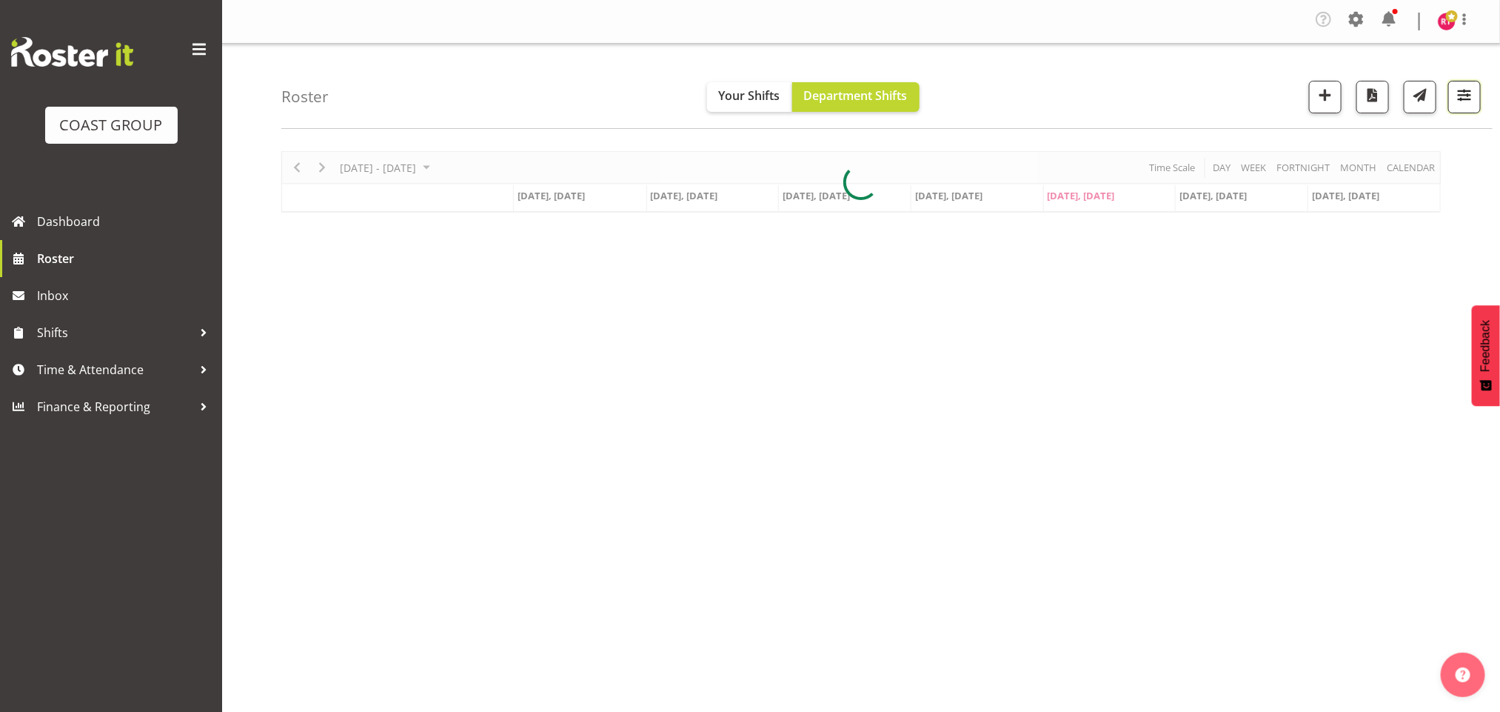
click at [1476, 92] on button "button" at bounding box center [1464, 97] width 33 height 33
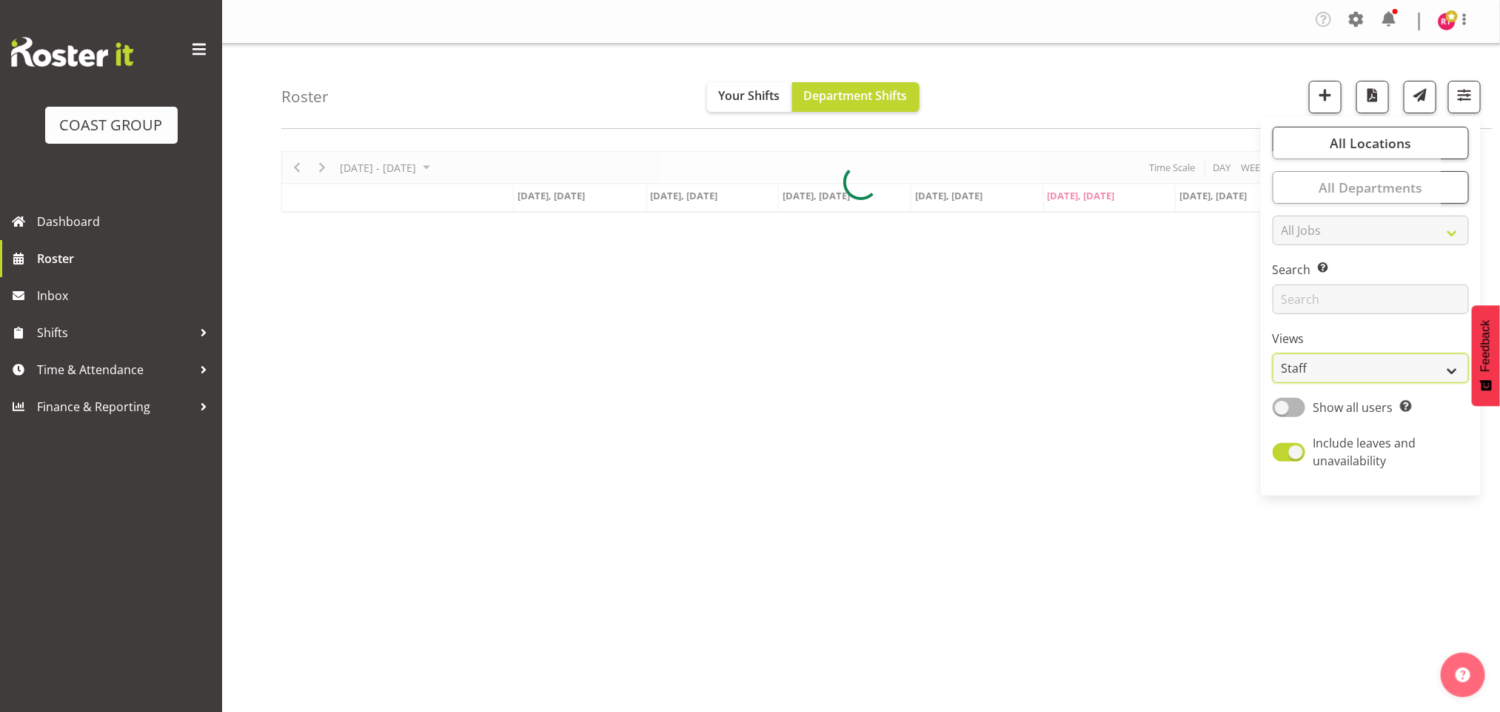
drag, startPoint x: 1329, startPoint y: 367, endPoint x: 1319, endPoint y: 378, distance: 14.7
click at [1329, 367] on select "Staff Role Shift - Horizontal Shift - Vertical Staff - Location" at bounding box center [1371, 368] width 196 height 30
select select "shift"
click at [1273, 353] on select "Staff Role Shift - Horizontal Shift - Vertical Staff - Location" at bounding box center [1371, 368] width 196 height 30
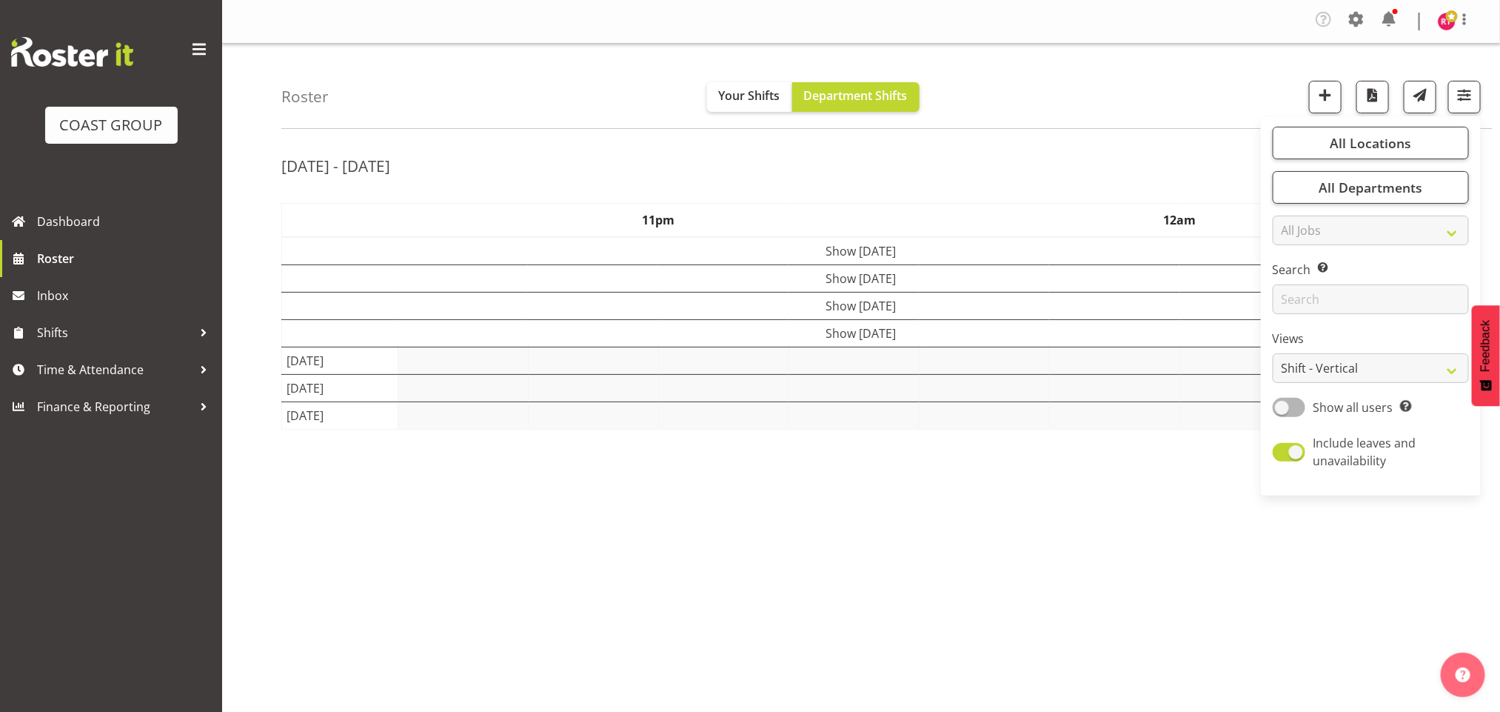
click at [1047, 70] on div "Roster Your Shifts Department Shifts All Locations Clear CARLTON EVENTS [PERSON…" at bounding box center [886, 86] width 1211 height 85
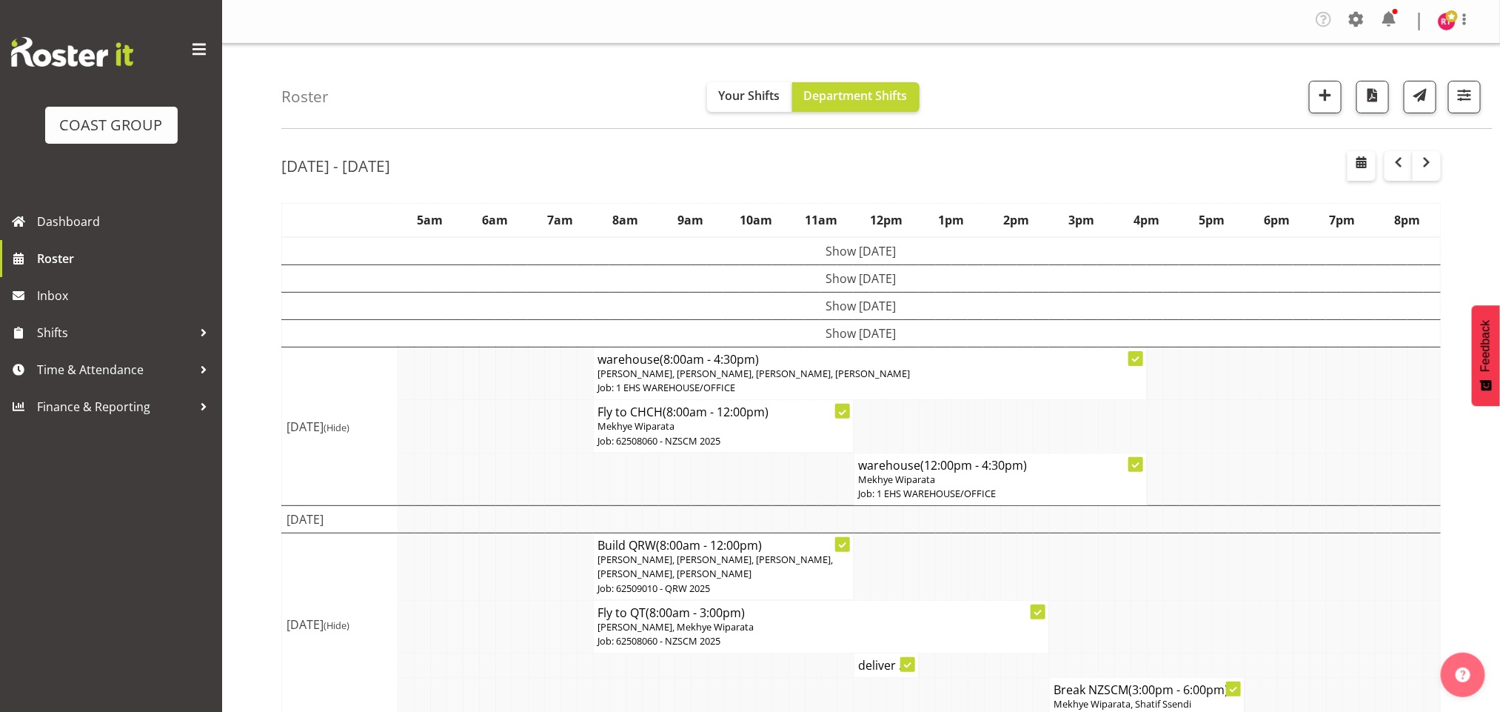
click at [964, 335] on td "Show [DATE]" at bounding box center [861, 333] width 1159 height 27
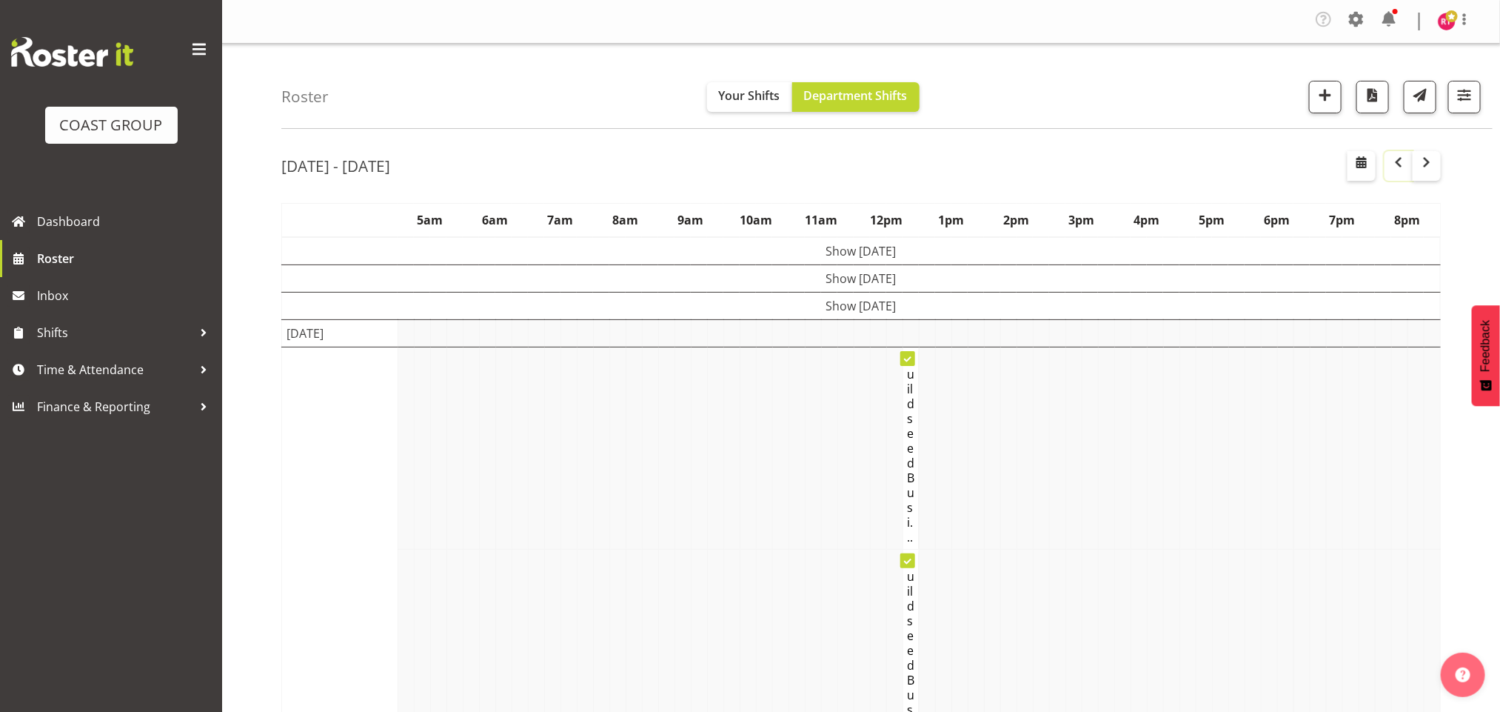
click at [1404, 163] on span "button" at bounding box center [1399, 162] width 18 height 18
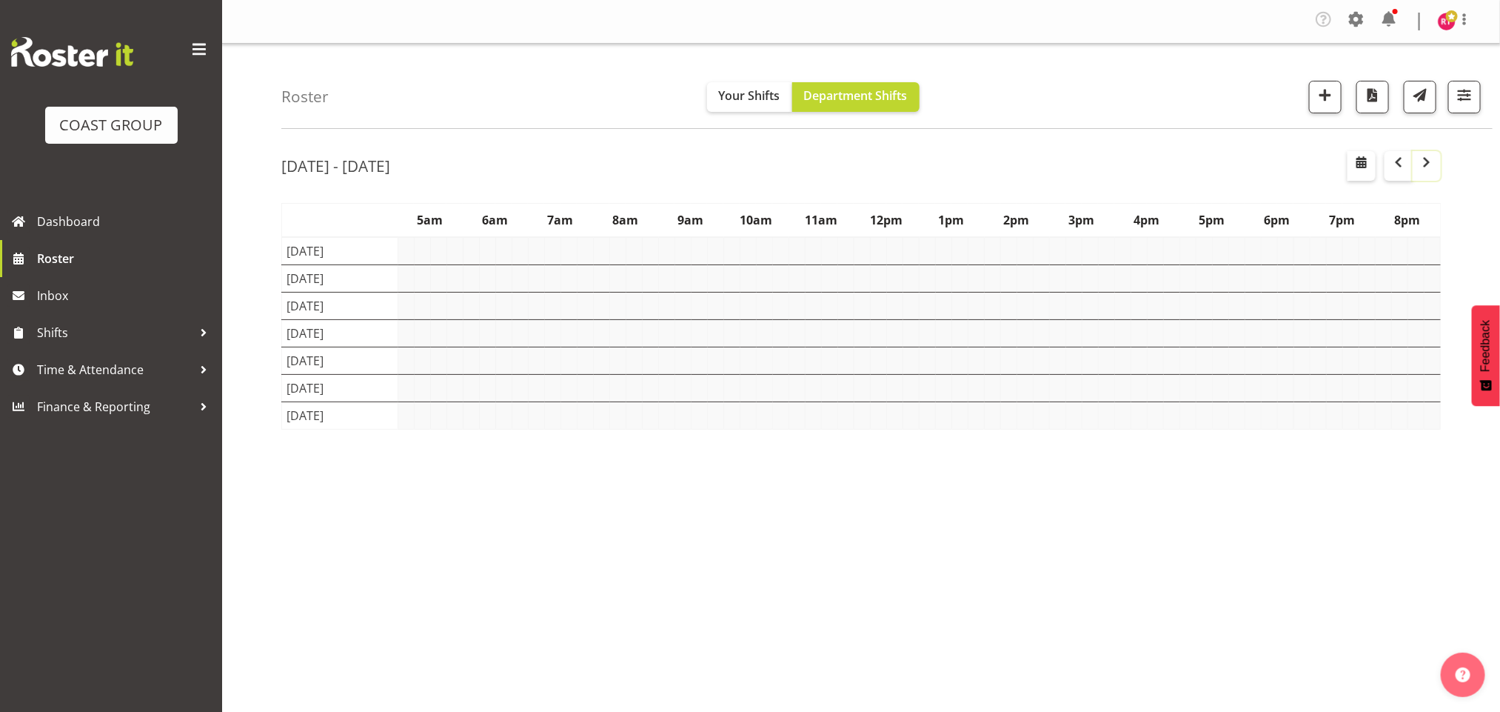
click at [1427, 165] on span "button" at bounding box center [1427, 162] width 18 height 18
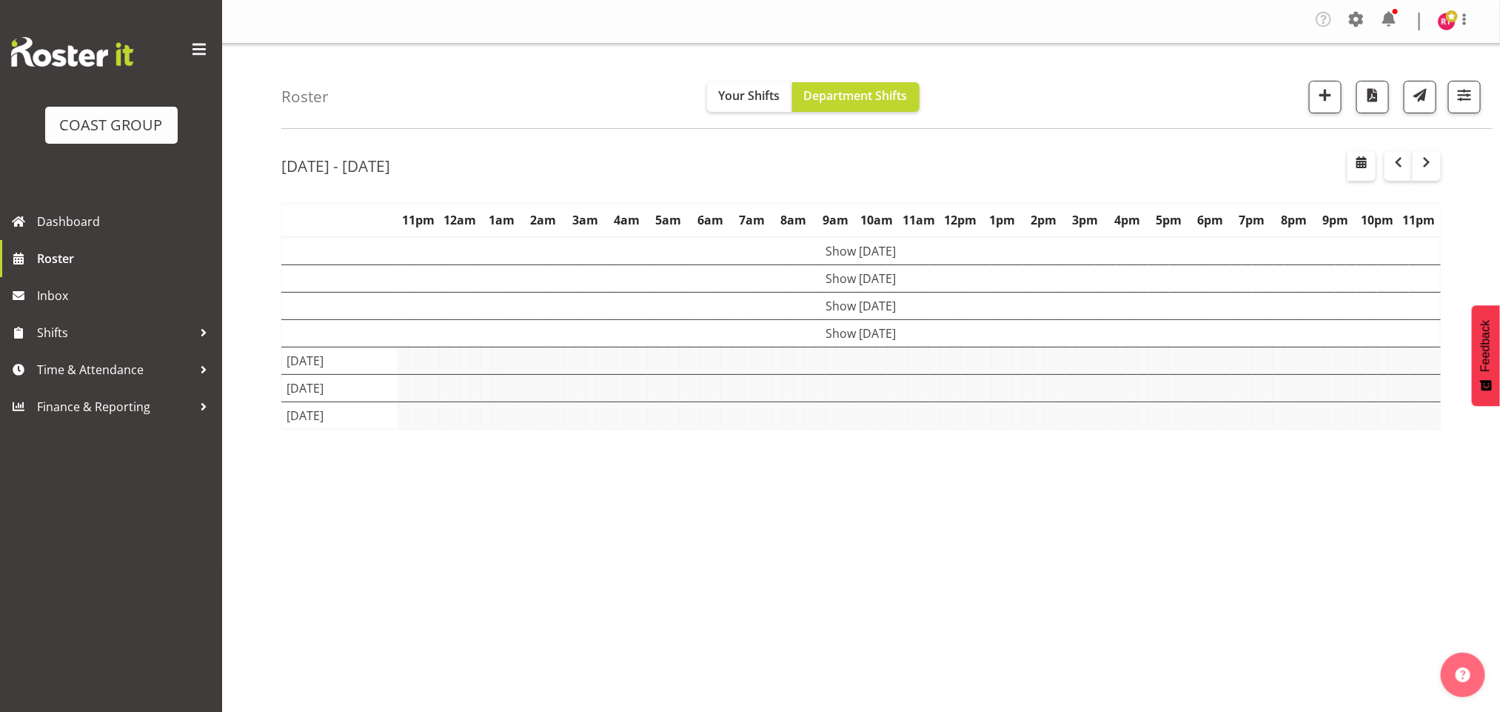
click at [0, 0] on td "[DATE]" at bounding box center [0, 0] width 0 height 0
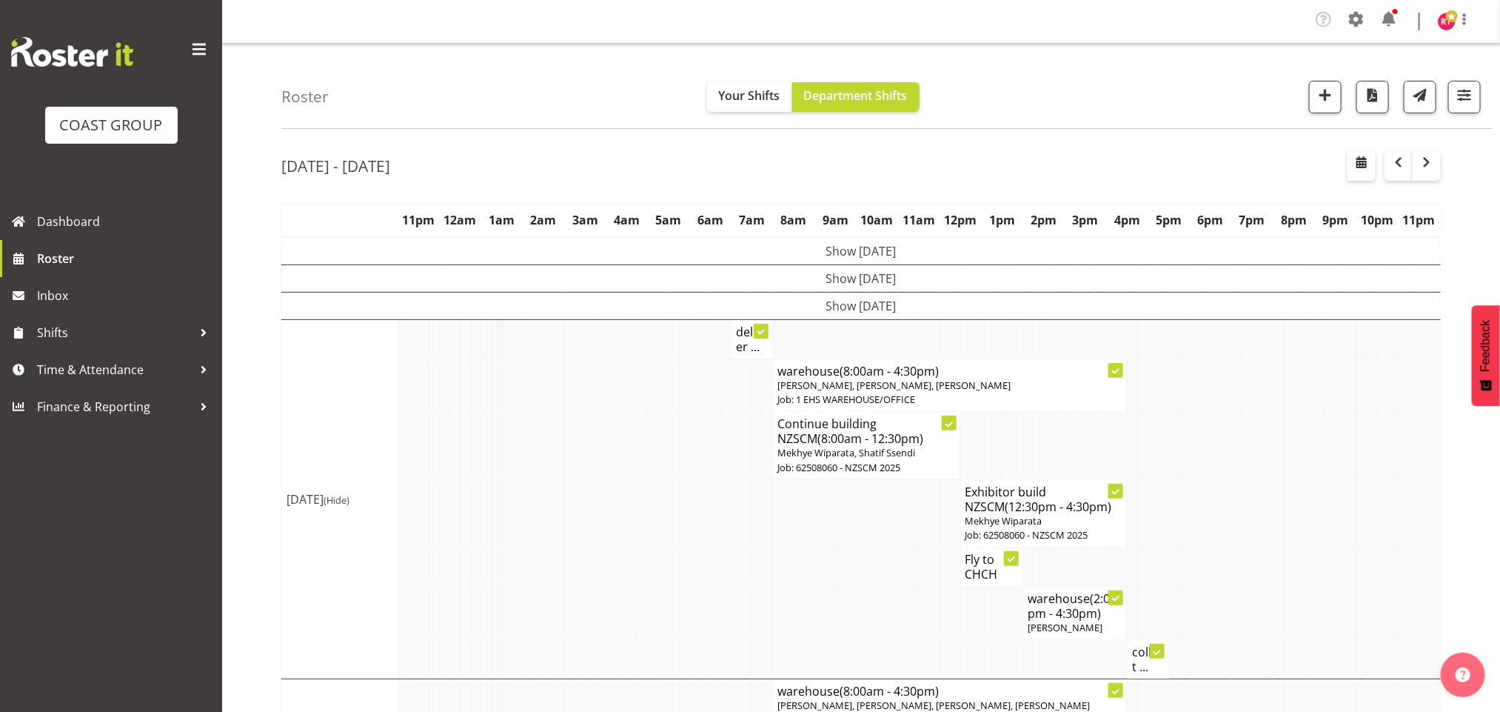
click at [951, 309] on td "Show [DATE]" at bounding box center [861, 305] width 1159 height 27
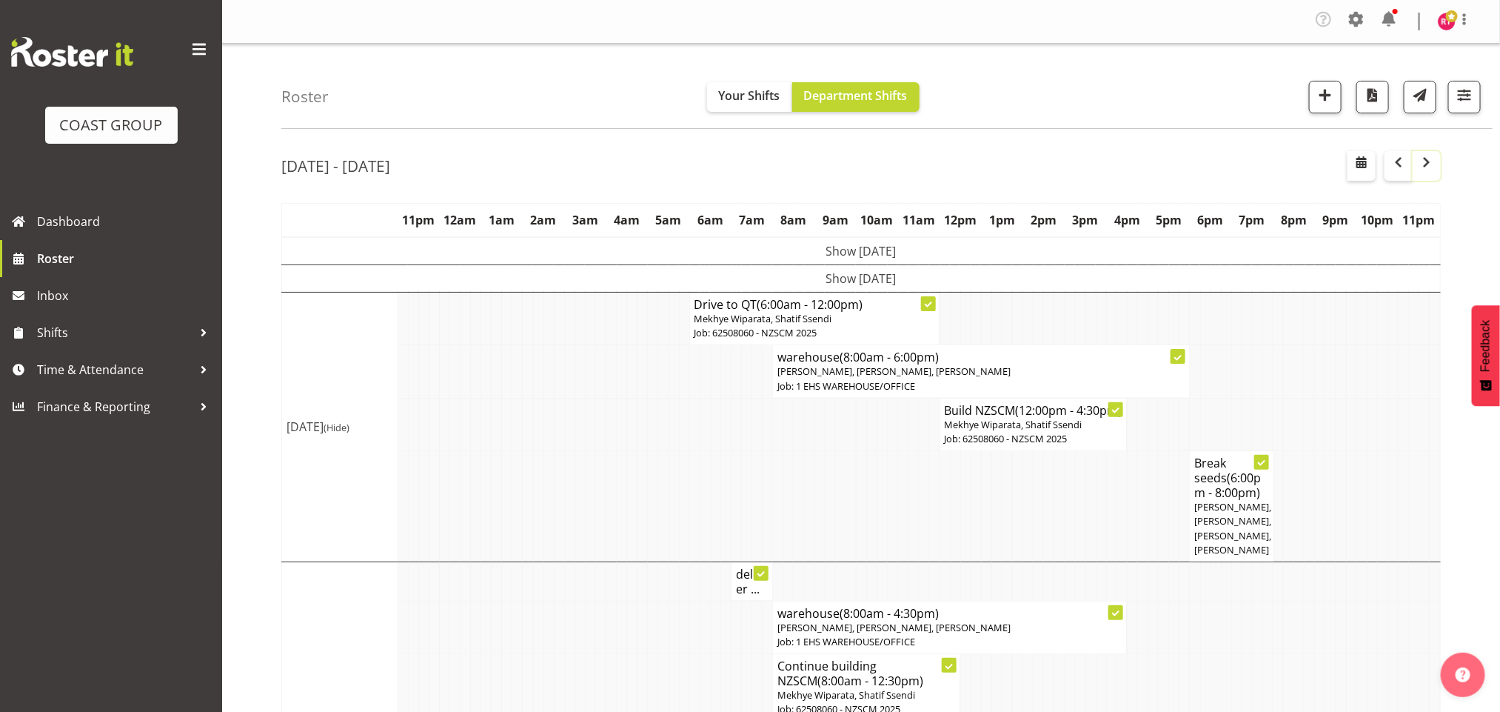
click at [1433, 169] on span "button" at bounding box center [1427, 162] width 18 height 18
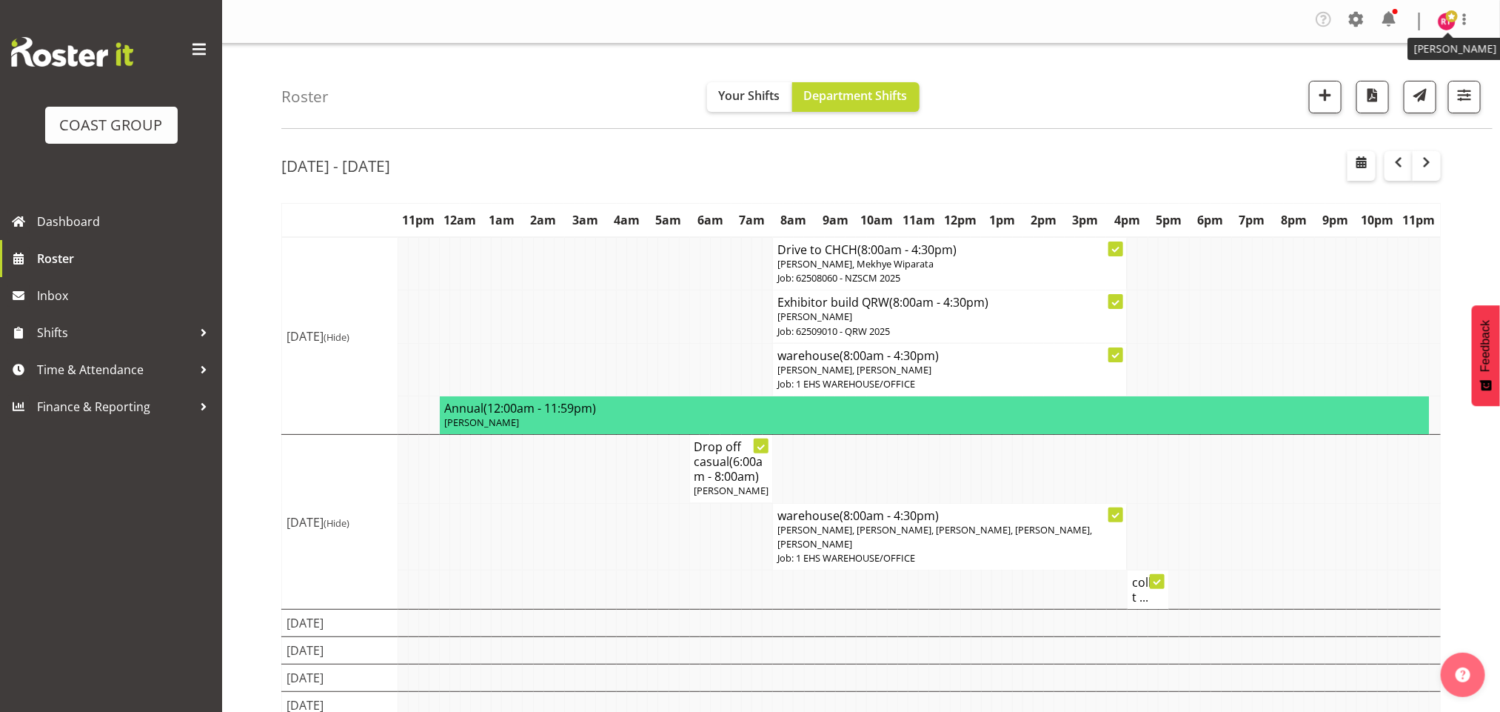
click at [1442, 21] on img at bounding box center [1447, 22] width 18 height 18
click at [1198, 102] on div "Roster Your Shifts Department Shifts All Locations Clear CARLTON EVENTS [PERSON…" at bounding box center [886, 86] width 1211 height 85
click at [1446, 19] on span at bounding box center [1452, 16] width 12 height 12
click at [1362, 87] on link "Log Out" at bounding box center [1402, 81] width 142 height 27
